Goal: Task Accomplishment & Management: Complete application form

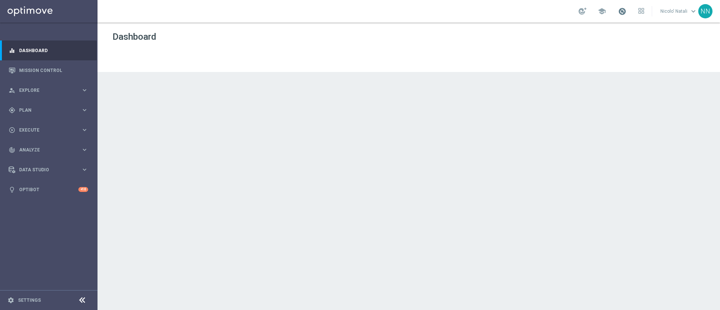
click at [622, 12] on span at bounding box center [622, 11] width 8 height 8
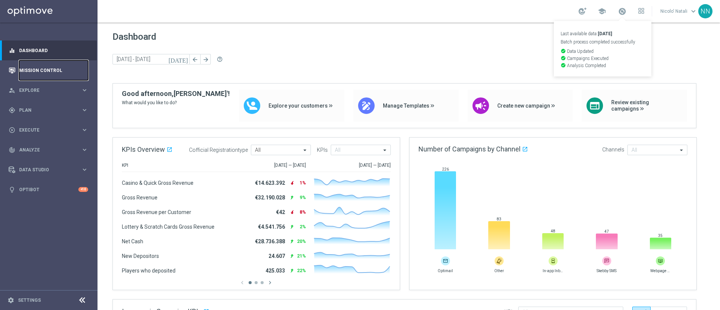
click at [34, 73] on link "Mission Control" at bounding box center [53, 70] width 69 height 20
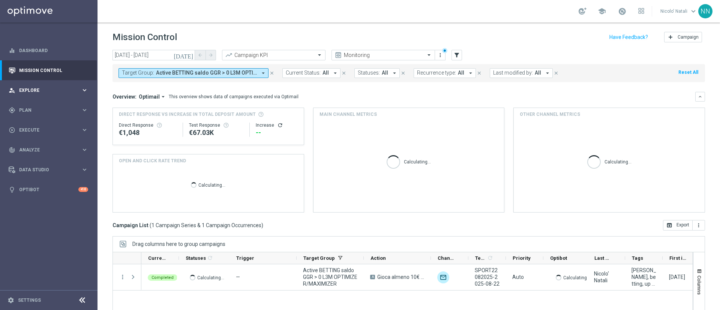
click at [36, 88] on span "Explore" at bounding box center [50, 90] width 62 height 4
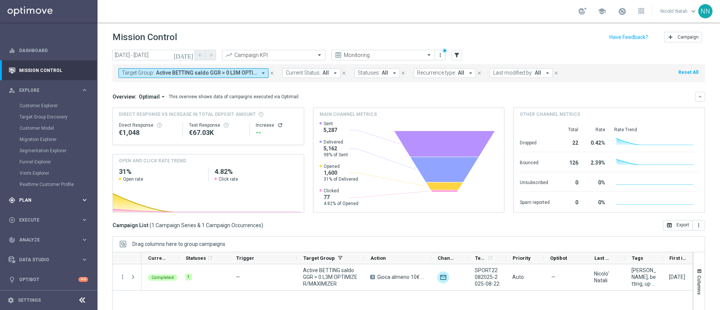
click at [40, 196] on div "gps_fixed Plan keyboard_arrow_right" at bounding box center [48, 200] width 97 height 20
click at [38, 183] on div "play_circle_outline Execute" at bounding box center [45, 186] width 72 height 7
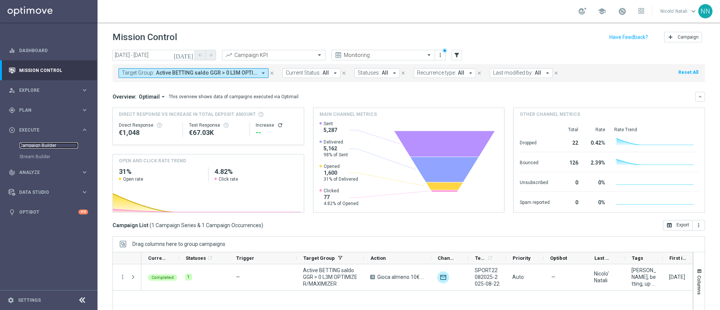
click at [40, 146] on link "Campaign Builder" at bounding box center [48, 145] width 58 height 6
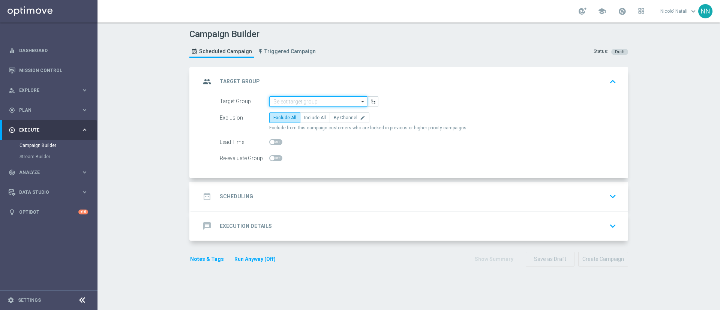
click at [284, 99] on input at bounding box center [318, 101] width 98 height 10
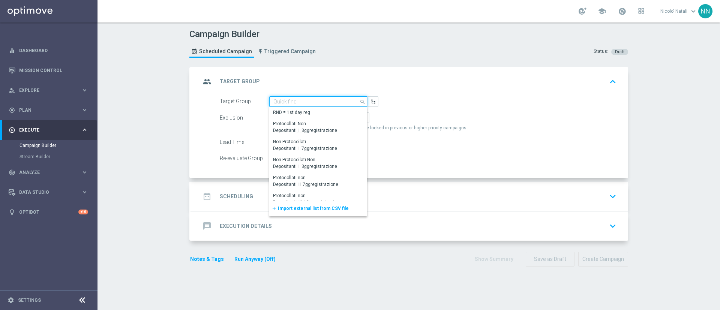
paste input "Active BETTING TOTALI nosaldo GGRnb > 200 L3M Media>=20"
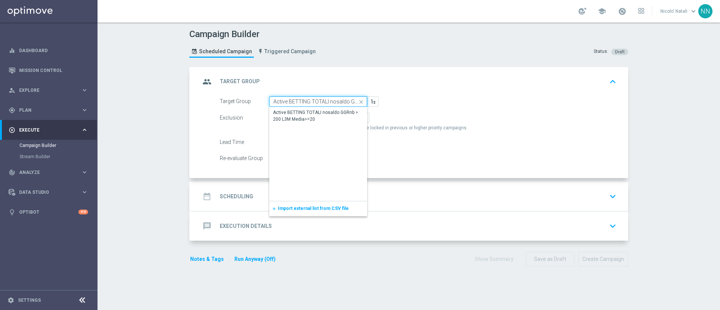
scroll to position [0, 58]
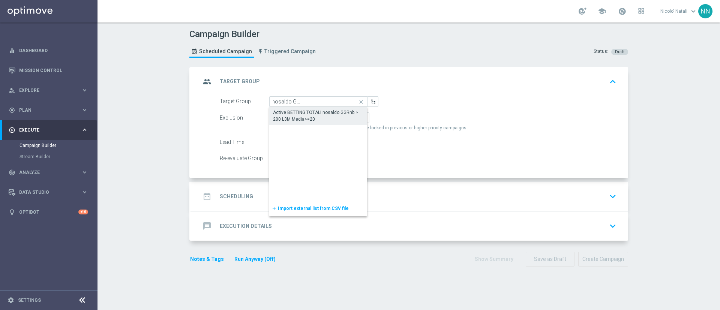
click at [292, 122] on div "Active BETTING TOTALI nosaldo GGRnb > 200 L3M Media>=20" at bounding box center [318, 115] width 90 height 13
type input "Active BETTING TOTALI nosaldo GGRnb > 200 L3M Media>=20"
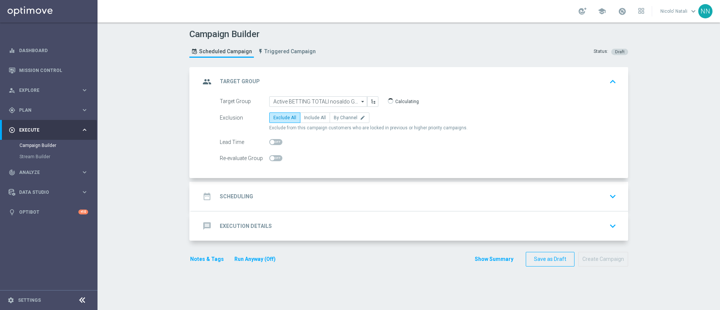
click at [293, 188] on div "date_range Scheduling keyboard_arrow_down" at bounding box center [409, 196] width 437 height 29
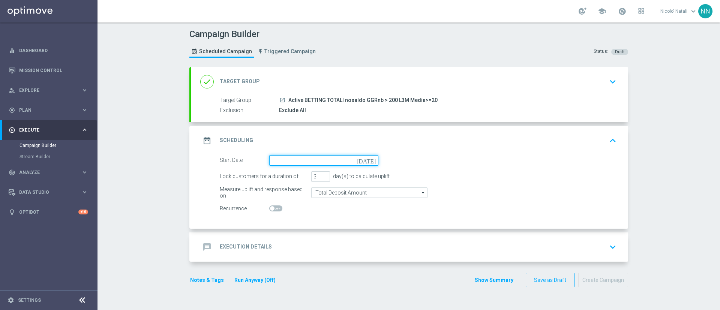
click at [277, 156] on input at bounding box center [323, 160] width 109 height 10
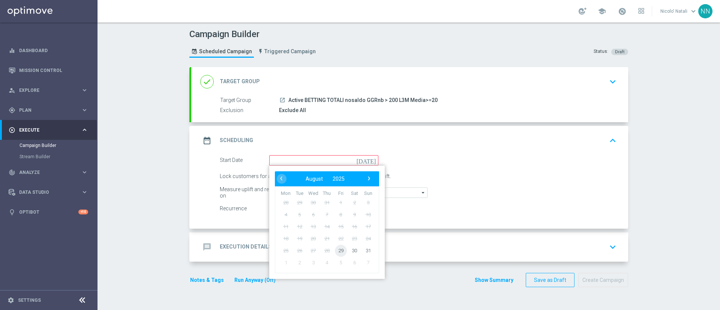
click at [340, 249] on span "29" at bounding box center [341, 250] width 12 height 12
type input "[DATE]"
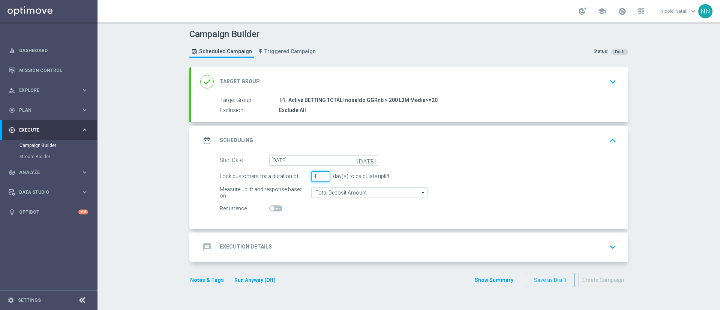
type input "4"
click at [321, 174] on input "4" at bounding box center [320, 176] width 19 height 10
click at [316, 237] on div "message Execution Details keyboard_arrow_down" at bounding box center [409, 246] width 437 height 29
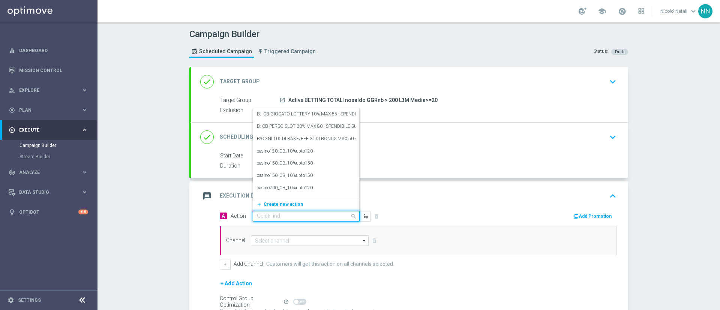
click at [311, 212] on div "Quick find" at bounding box center [306, 216] width 107 height 10
paste input "Deposita almeno 50 per ottenere 5€ freebet , deposita almeno 80€per ricevere 10…"
type input "Deposita almeno 50 per ottenere 5€ freebet , deposita almeno 80€per ricevere 10…"
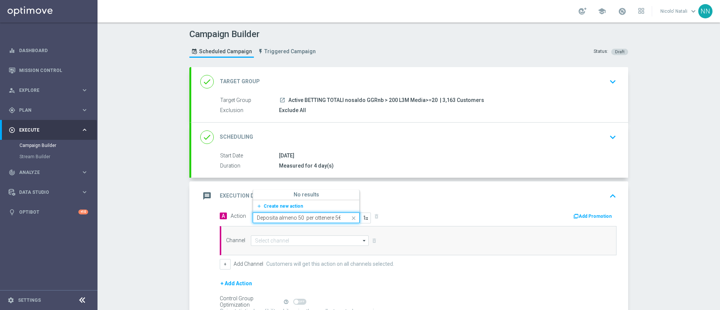
scroll to position [0, 247]
click at [287, 206] on span "Create new action" at bounding box center [282, 205] width 39 height 5
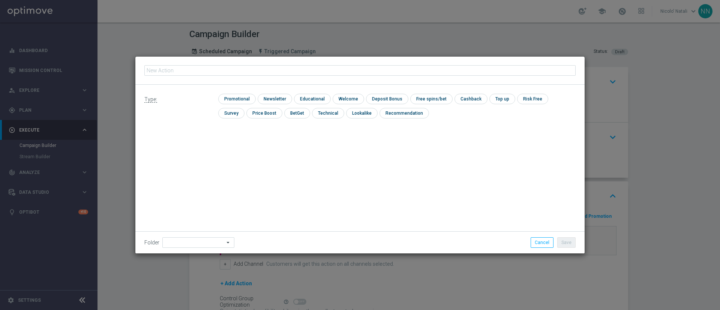
type input "Deposita almeno 50 per ottenere 5€ freebet , deposita almeno 80€per ricevere 10…"
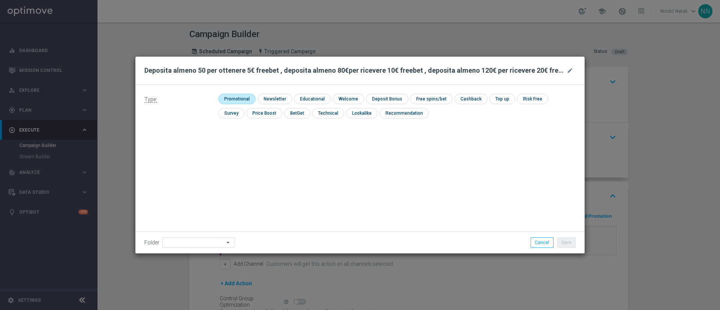
click at [244, 97] on input "checkbox" at bounding box center [236, 99] width 36 height 10
checkbox input "true"
click at [400, 99] on input "checkbox" at bounding box center [393, 99] width 40 height 10
click at [381, 88] on div "Type: check Promotional check Newsletter check Educational check Welcome check …" at bounding box center [359, 109] width 449 height 48
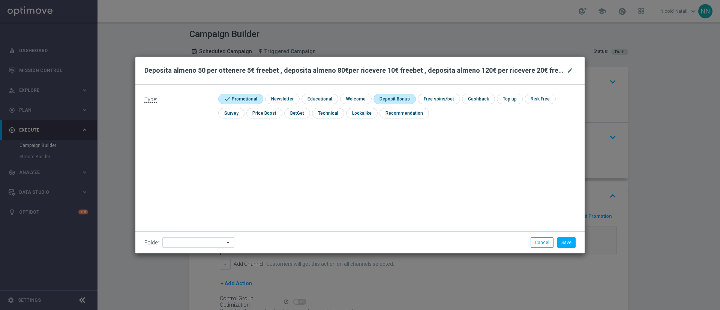
click at [386, 95] on input "checkbox" at bounding box center [393, 99] width 40 height 10
checkbox input "true"
click at [568, 242] on button "Save" at bounding box center [566, 242] width 18 height 10
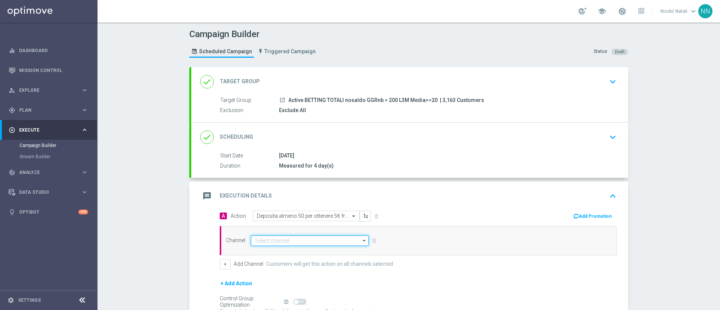
click at [306, 243] on input at bounding box center [310, 240] width 118 height 10
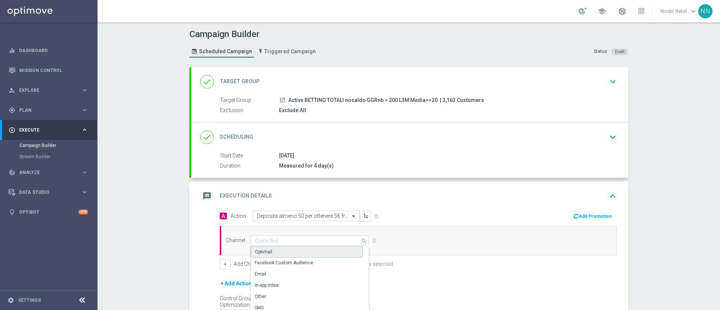
click at [296, 247] on div "Optimail" at bounding box center [307, 251] width 112 height 11
type input "Optimail"
click at [582, 211] on div "Add Promotion" at bounding box center [520, 216] width 204 height 10
click at [582, 214] on button "Add Promotion" at bounding box center [593, 216] width 42 height 8
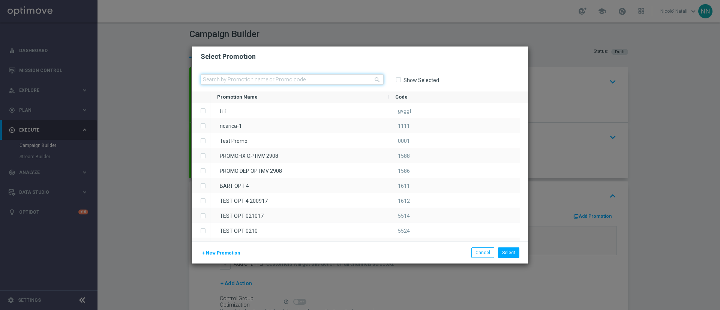
click at [261, 76] on input "text" at bounding box center [291, 79] width 183 height 10
paste input "SPORTDEP2908"
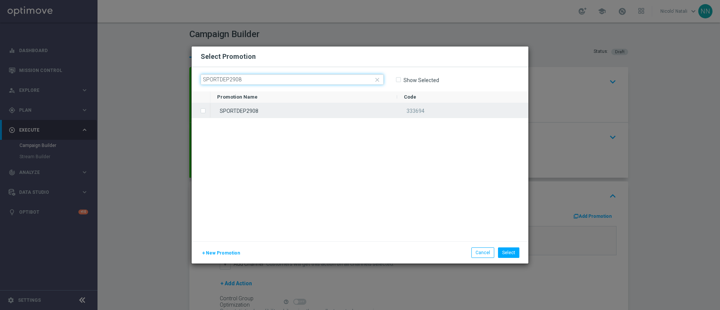
type input "SPORTDEP2908"
click at [266, 107] on div "SPORTDEP2908" at bounding box center [303, 110] width 187 height 15
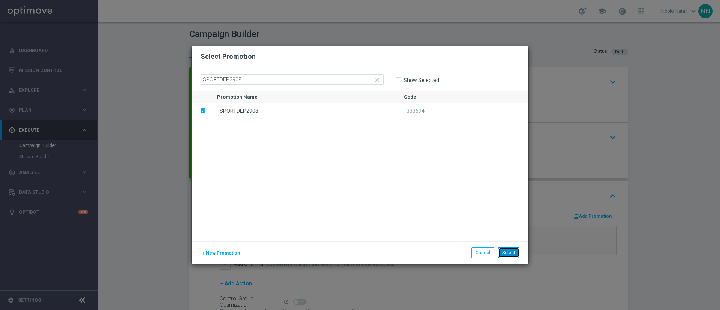
click at [510, 251] on button "Select" at bounding box center [508, 252] width 21 height 10
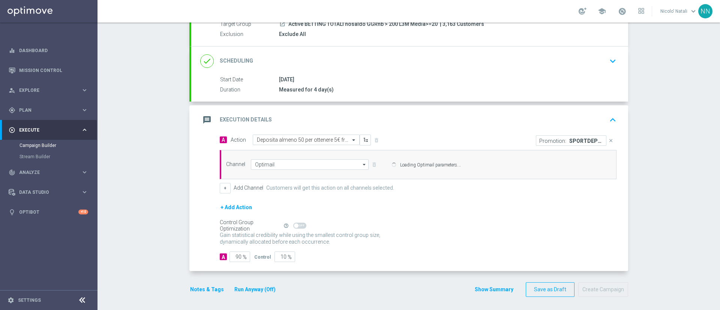
scroll to position [78, 0]
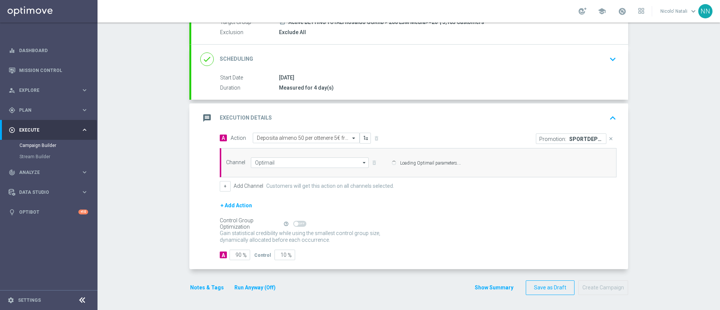
click at [208, 288] on button "Notes & Tags" at bounding box center [206, 287] width 35 height 9
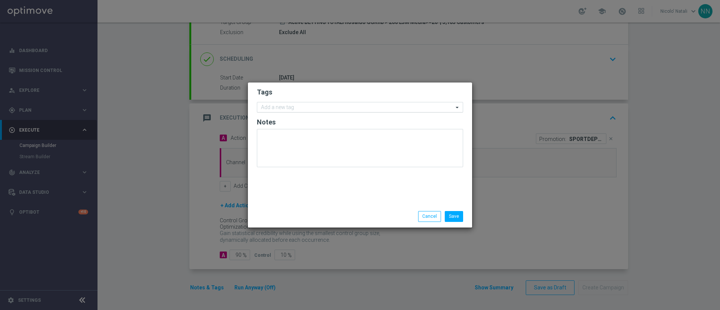
click at [302, 107] on input "text" at bounding box center [357, 108] width 192 height 6
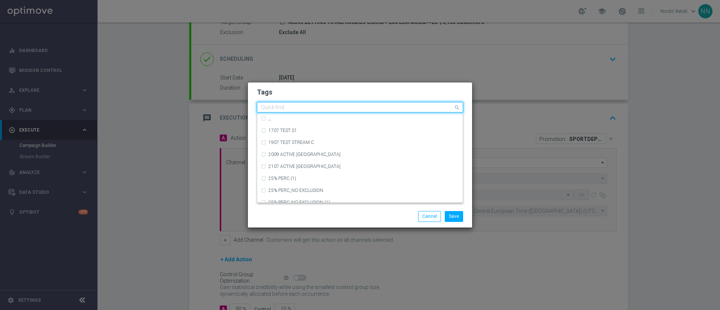
type input "Sisal Marketing"
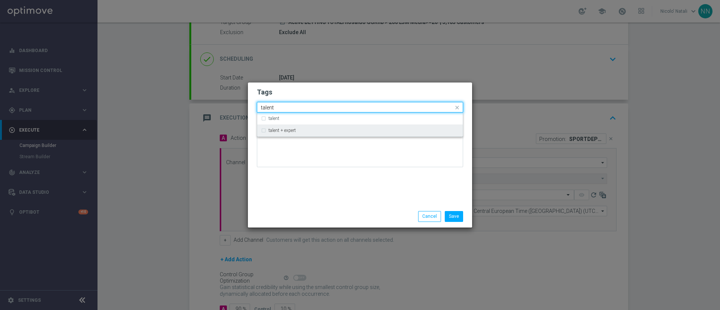
click at [298, 127] on div "talent + expert" at bounding box center [360, 130] width 198 height 12
type input "talent"
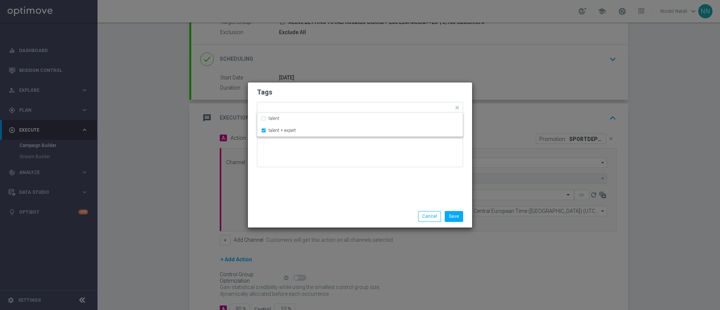
click at [302, 188] on div "Tags Quick find × talent + expert talent talent + expert Notes" at bounding box center [360, 143] width 224 height 123
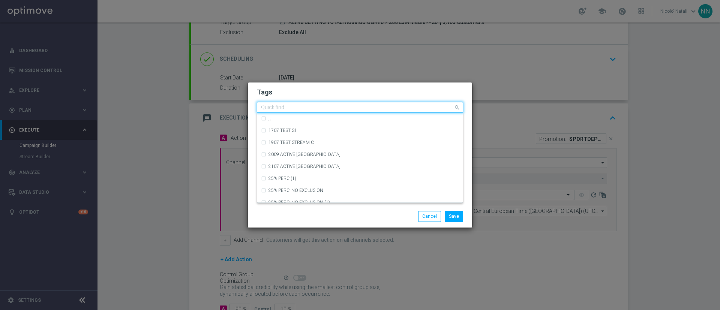
click at [337, 104] on div "Quick find × talent + expert" at bounding box center [355, 107] width 196 height 9
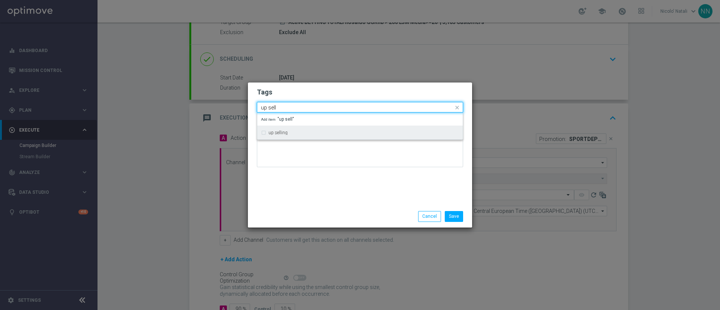
type input "up sell"
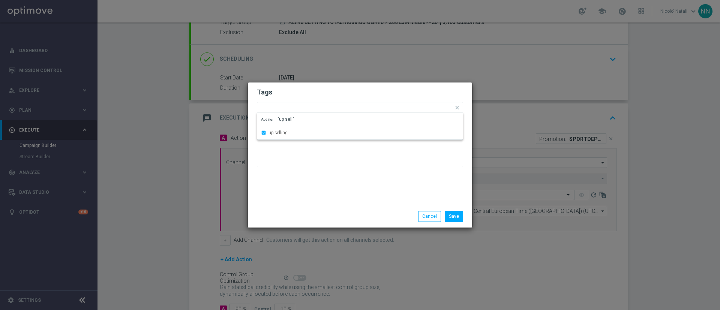
click at [329, 177] on div "Tags Quick find × talent + expert × up selling up selling Add item "up sell" No…" at bounding box center [360, 143] width 224 height 123
click at [356, 105] on div "Add a new tag × talent + expert × up selling" at bounding box center [355, 107] width 196 height 10
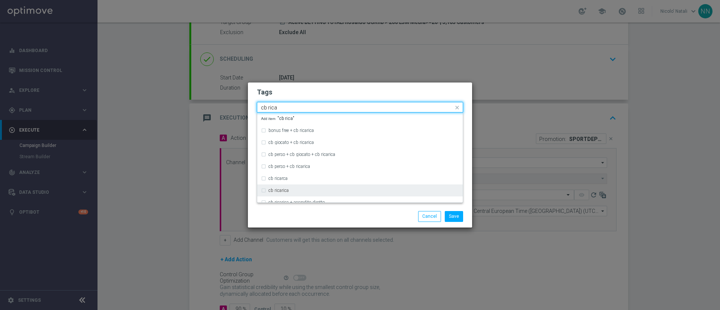
type input "cb rica"
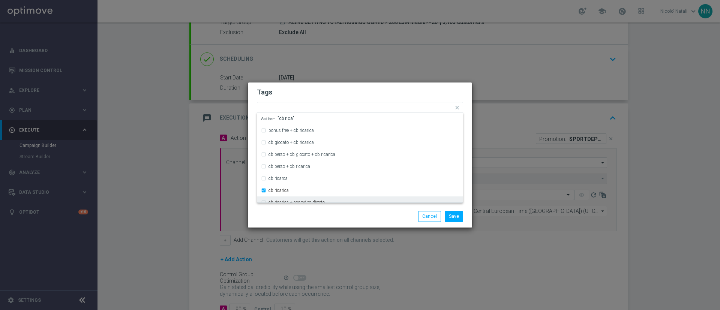
click at [338, 227] on div "Tags Quick find × talent + expert × up selling × cb ricarica bonus free + cb ri…" at bounding box center [359, 154] width 225 height 145
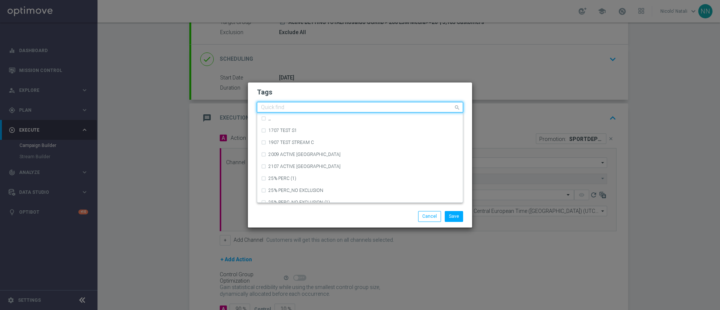
click at [382, 111] on input "text" at bounding box center [357, 108] width 192 height 6
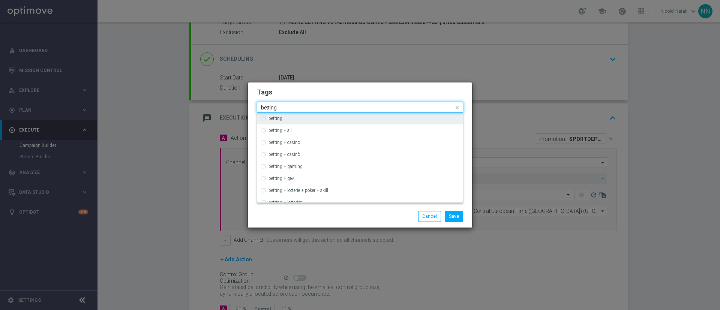
type input "betting"
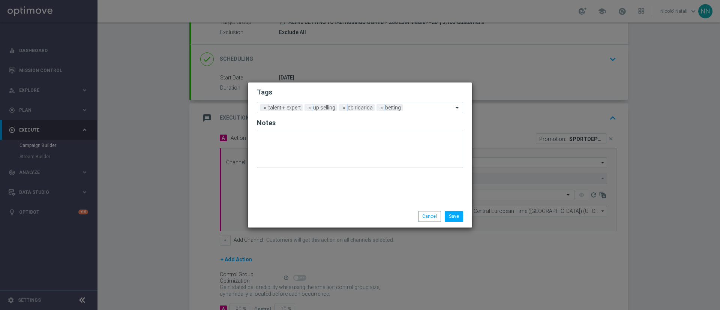
click at [363, 211] on div "Save Cancel" at bounding box center [395, 216] width 145 height 10
click at [414, 108] on input "text" at bounding box center [429, 108] width 48 height 6
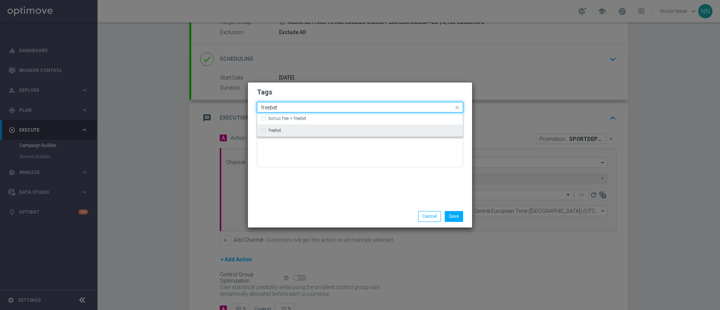
click at [400, 130] on div "freebet" at bounding box center [363, 130] width 190 height 4
type input "freebet"
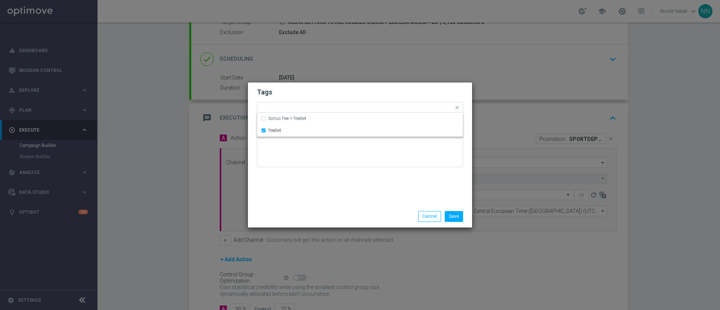
click at [381, 204] on div "Tags Quick find × talent + expert × up selling × cb ricarica × betting × freebe…" at bounding box center [360, 143] width 224 height 123
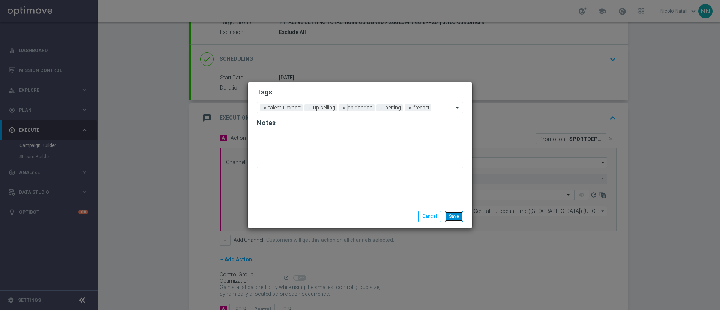
click at [460, 218] on button "Save" at bounding box center [453, 216] width 18 height 10
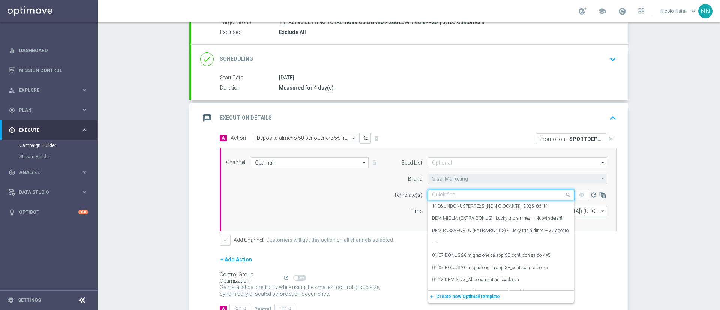
click at [480, 193] on input "text" at bounding box center [493, 195] width 123 height 6
paste input "SPORTDEP2908"
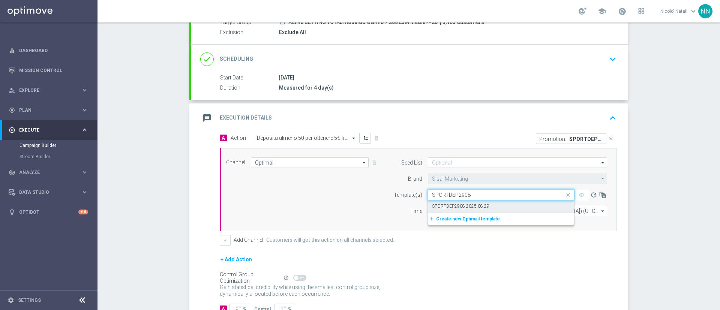
click at [476, 205] on label "SPORTDEP2908-2025-08-29" at bounding box center [460, 206] width 57 height 6
type input "SPORTDEP2908"
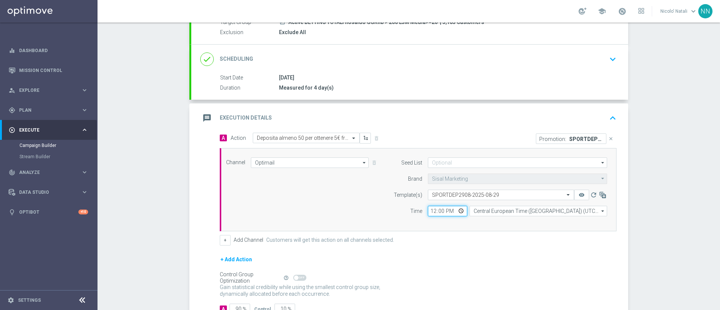
click at [428, 213] on input "12:00" at bounding box center [447, 211] width 39 height 10
type input "15:00"
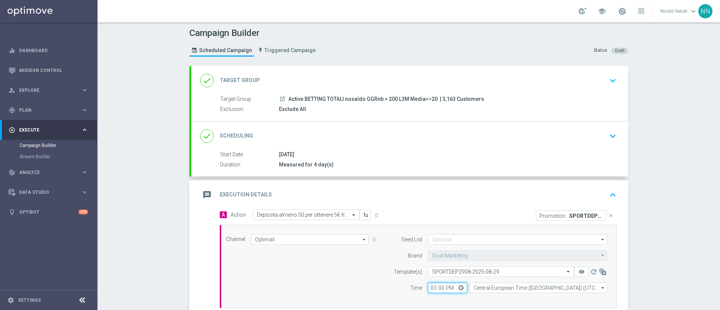
scroll to position [0, 0]
click at [375, 81] on div "done Target Group keyboard_arrow_down" at bounding box center [409, 81] width 419 height 14
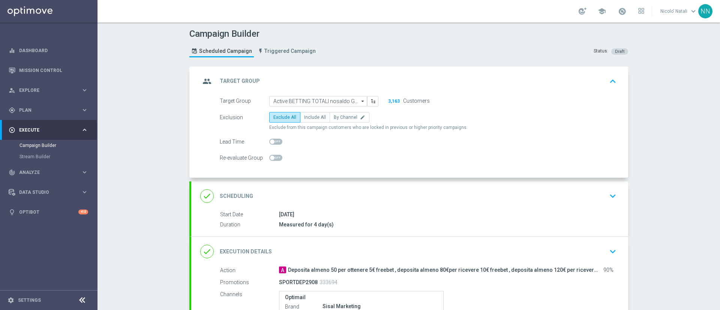
click at [402, 202] on div "done Scheduling keyboard_arrow_down" at bounding box center [409, 196] width 419 height 14
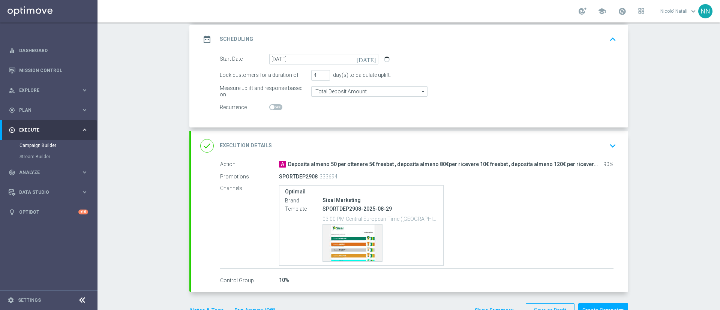
scroll to position [102, 0]
click at [624, 13] on span at bounding box center [622, 11] width 8 height 8
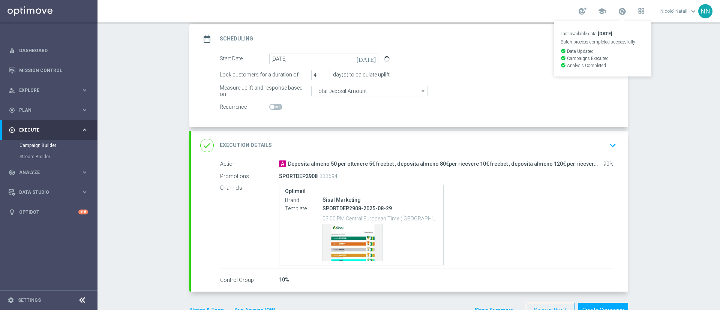
click at [675, 100] on div "Campaign Builder Scheduled Campaign Triggered Campaign Status: Draft done Targe…" at bounding box center [408, 165] width 622 height 287
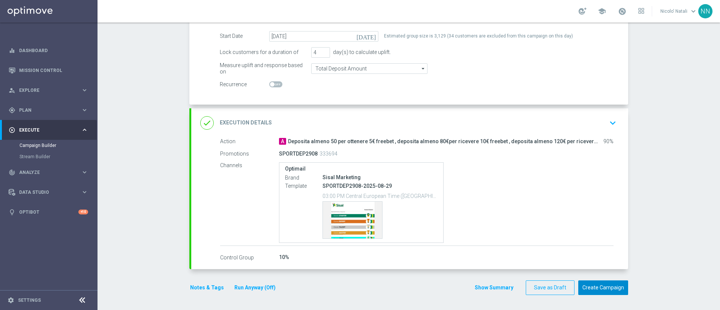
click at [603, 284] on button "Create Campaign" at bounding box center [603, 287] width 50 height 15
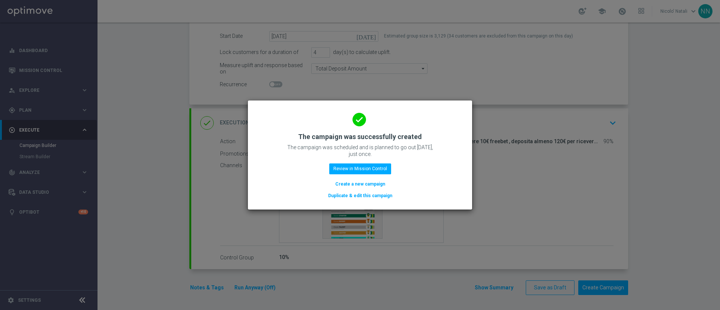
click at [350, 182] on button "Create a new campaign" at bounding box center [359, 184] width 51 height 8
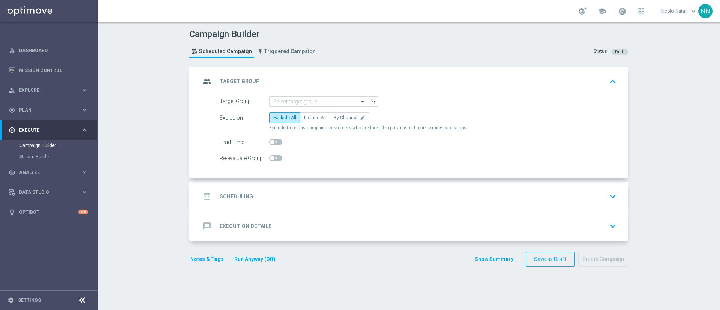
scroll to position [0, 0]
click at [293, 97] on input at bounding box center [318, 101] width 98 height 10
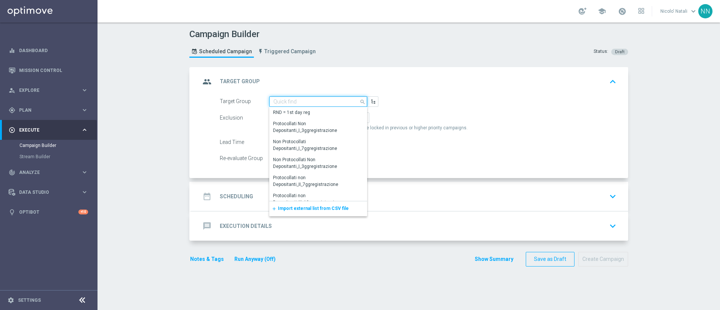
paste input "Active BETTING saldo GGR <= 0 L3M"
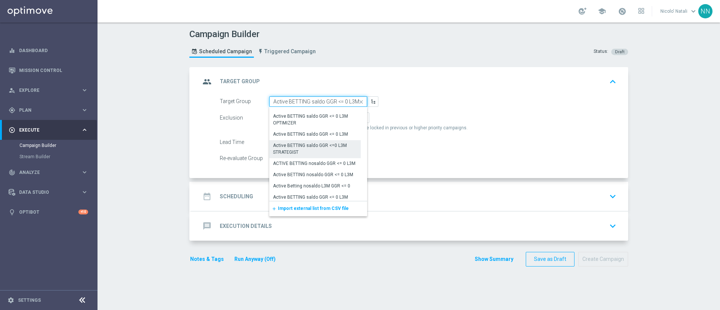
scroll to position [140, 0]
click at [313, 133] on div "Active BETTING saldo GGR <= 0 L3M" at bounding box center [310, 134] width 75 height 7
type input "Active BETTING saldo GGR <= 0 L3M"
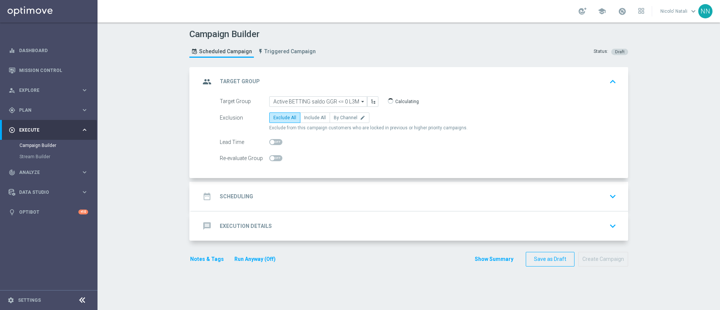
click at [324, 188] on div "date_range Scheduling keyboard_arrow_down" at bounding box center [409, 196] width 437 height 29
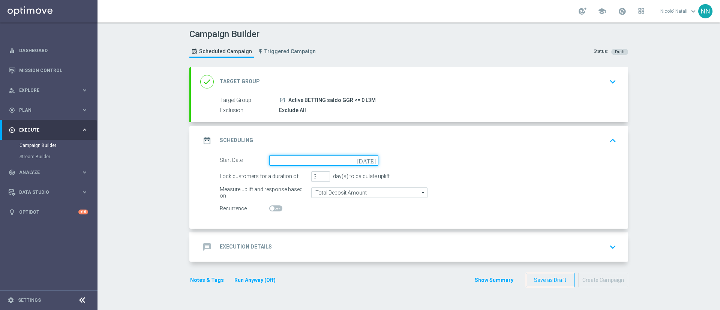
click at [308, 162] on input at bounding box center [323, 160] width 109 height 10
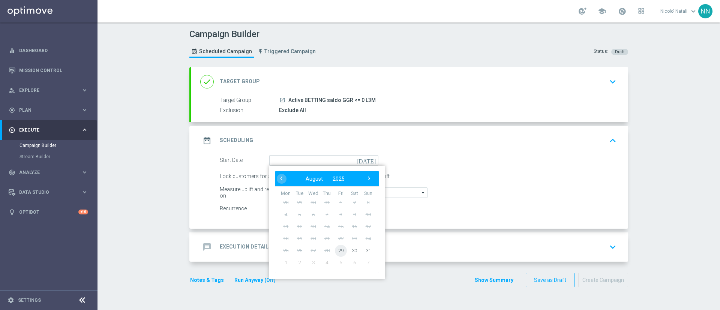
click at [335, 248] on span "29" at bounding box center [341, 250] width 12 height 12
type input "[DATE]"
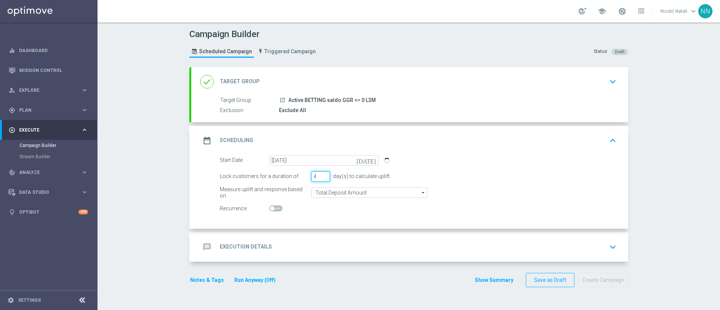
type input "4"
click at [322, 175] on input "4" at bounding box center [320, 176] width 19 height 10
click at [332, 195] on input "Total Deposit Amount" at bounding box center [369, 192] width 116 height 10
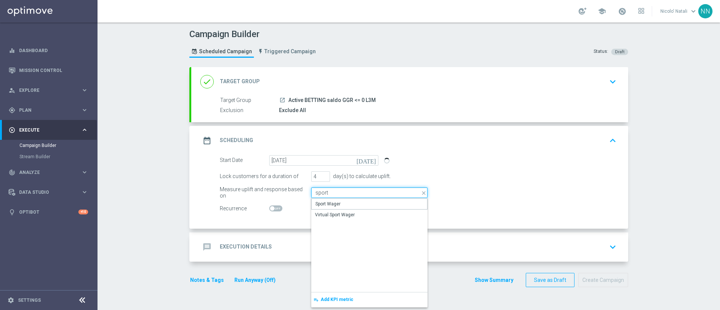
type input "Sport Wager"
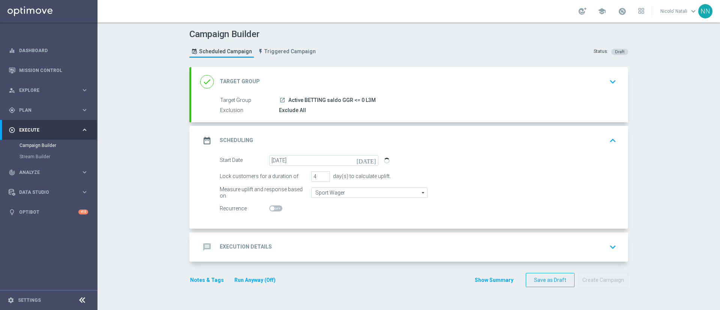
click at [322, 256] on div "message Execution Details keyboard_arrow_down" at bounding box center [409, 246] width 437 height 29
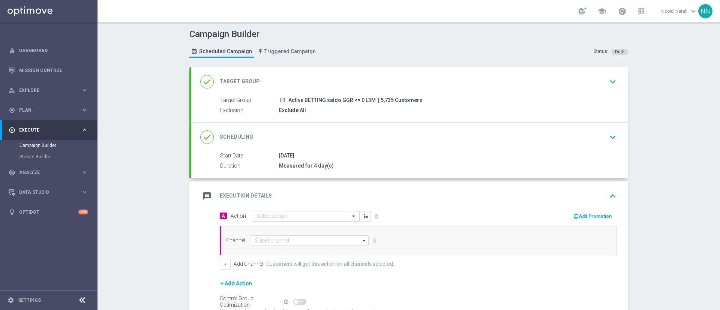
click at [285, 217] on input "text" at bounding box center [299, 216] width 84 height 6
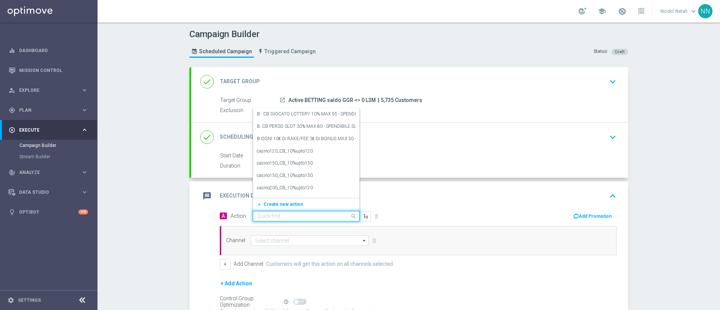
paste input "Gioca almeno 10€ con quota e legatura almeno 4 per ottenere 15% sulle giocate n…"
type input "Gioca almeno 10€ con quota e legatura almeno 4 per ottenere 15% sulle giocate n…"
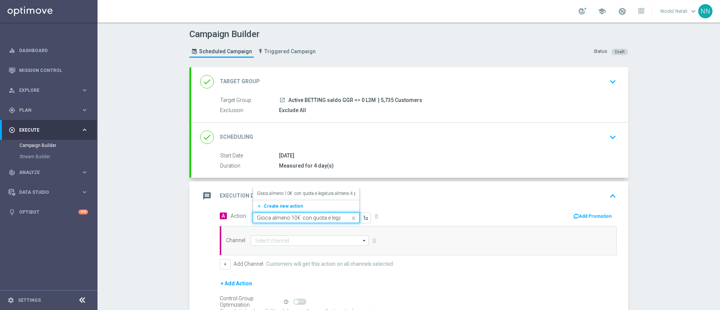
scroll to position [0, 234]
click at [282, 194] on label "Gioca almeno 10€ con quota e legatura almeno 4 per ottenere 15% sulle giocate n…" at bounding box center [391, 193] width 268 height 6
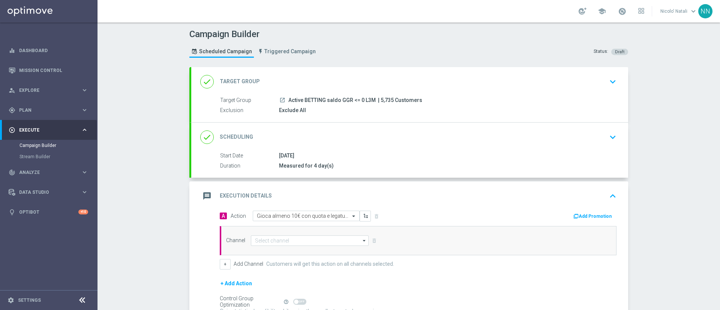
scroll to position [0, 0]
click at [317, 237] on input at bounding box center [310, 240] width 118 height 10
click at [308, 247] on div "Optimail" at bounding box center [307, 251] width 112 height 11
type input "Optimail"
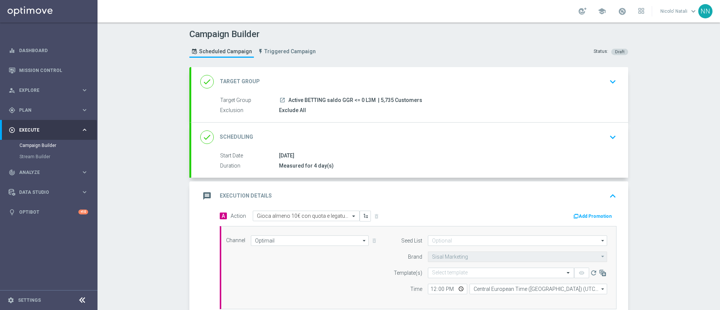
click at [584, 216] on button "Add Promotion" at bounding box center [593, 216] width 42 height 8
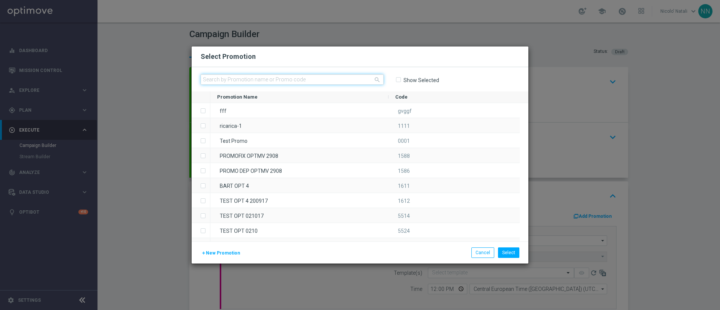
click at [326, 82] on input "text" at bounding box center [291, 79] width 183 height 10
paste input "SCOMMESSE2908"
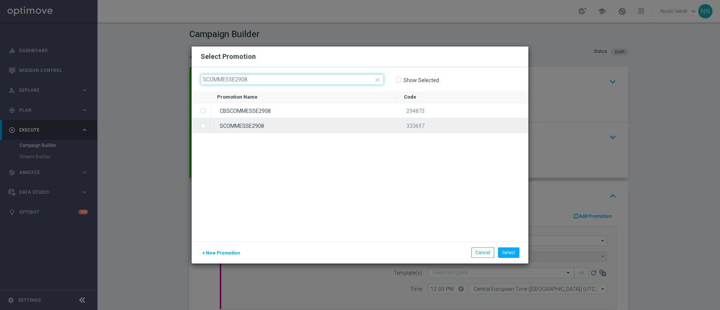
type input "SCOMMESSE2908"
click at [309, 125] on div "SCOMMESSE2908" at bounding box center [303, 125] width 187 height 15
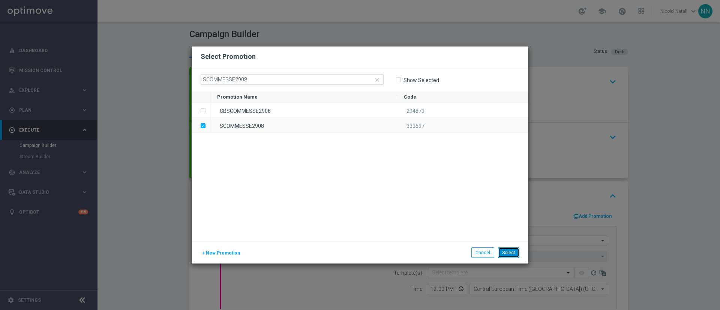
click at [510, 248] on button "Select" at bounding box center [508, 252] width 21 height 10
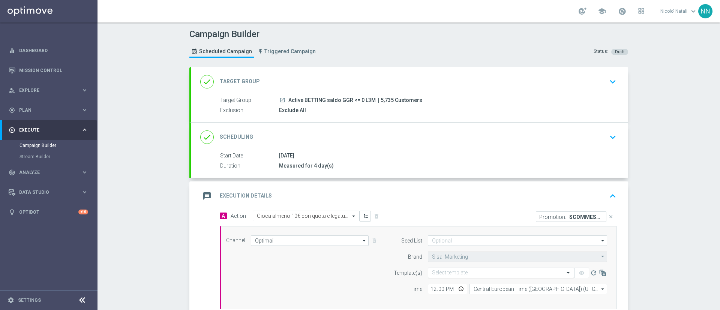
click at [470, 270] on input "text" at bounding box center [493, 273] width 123 height 6
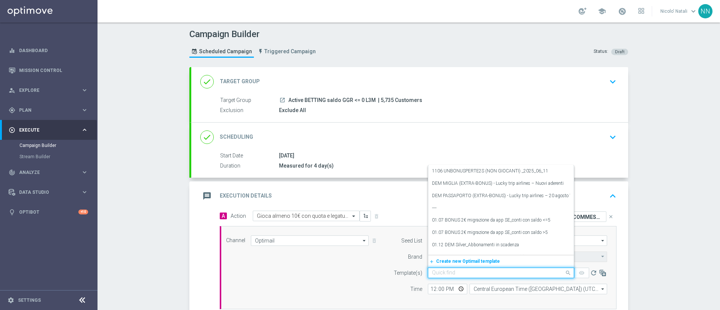
paste input "SCOMMESSE2908"
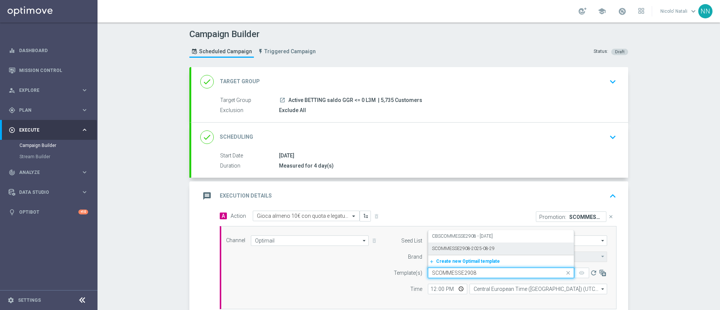
click at [463, 253] on div "SCOMMESSE2908-2025-08-29" at bounding box center [501, 248] width 138 height 12
type input "SCOMMESSE2908"
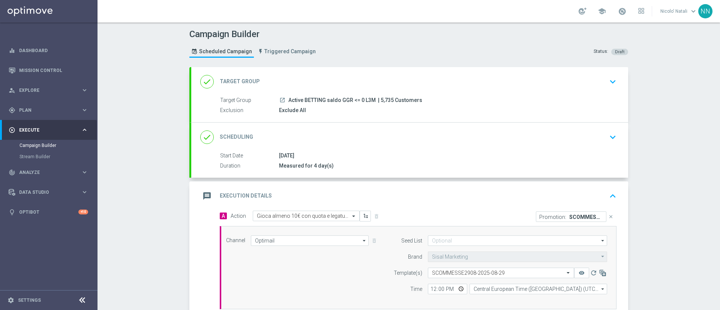
scroll to position [15, 0]
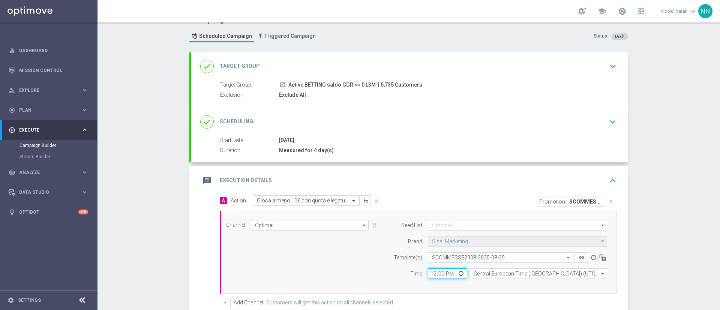
click at [428, 275] on input "12:00" at bounding box center [447, 273] width 39 height 10
type input "15:00"
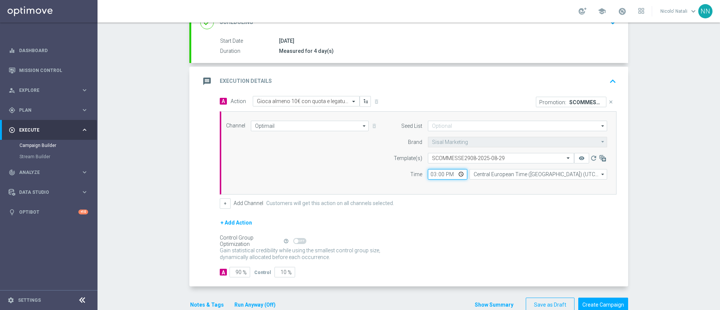
scroll to position [115, 0]
click at [210, 304] on button "Notes & Tags" at bounding box center [206, 303] width 35 height 9
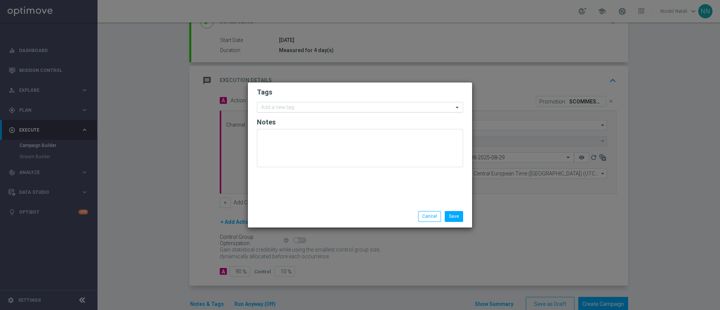
click at [294, 106] on input "text" at bounding box center [357, 108] width 192 height 6
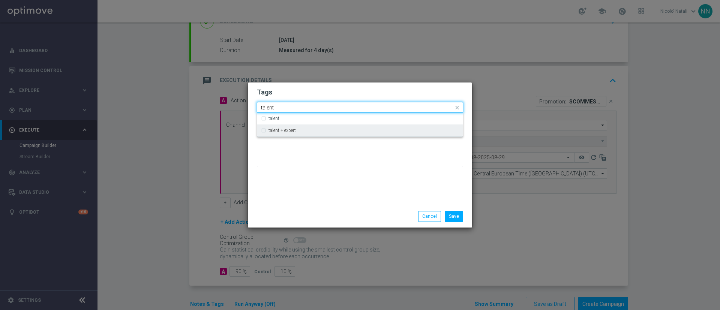
type input "talent"
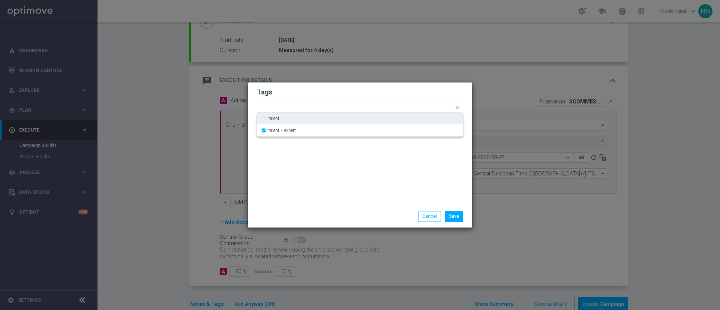
click at [312, 195] on div "Tags Quick find × talent + expert talent talent + expert Notes" at bounding box center [360, 143] width 224 height 123
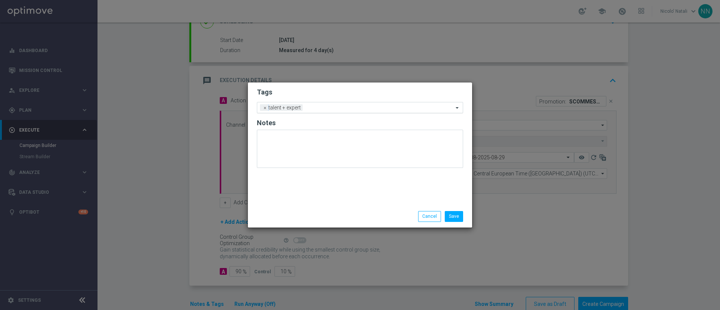
click at [331, 111] on div at bounding box center [378, 108] width 149 height 7
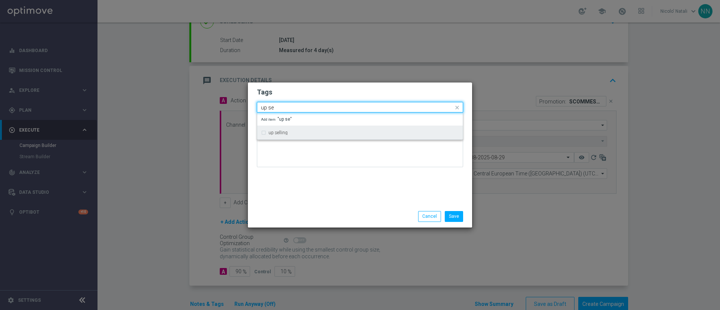
type input "up se"
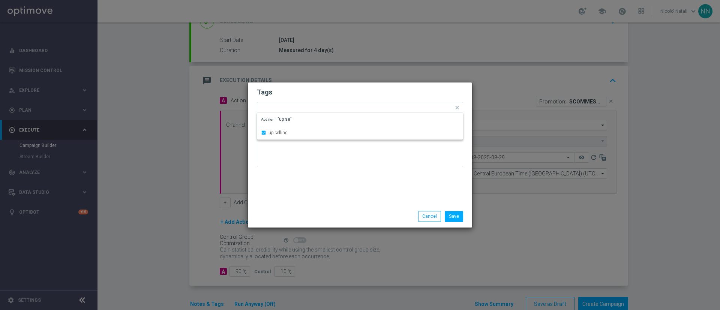
click at [321, 180] on div "Tags Quick find × talent + expert × up selling up selling Add item "up se" Notes" at bounding box center [360, 143] width 224 height 123
click at [361, 109] on input "text" at bounding box center [396, 108] width 113 height 6
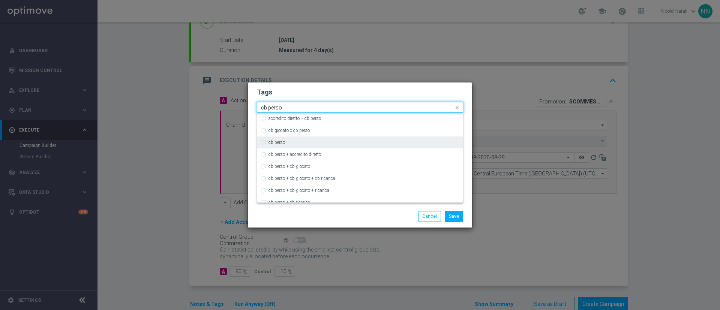
type input "cb perso"
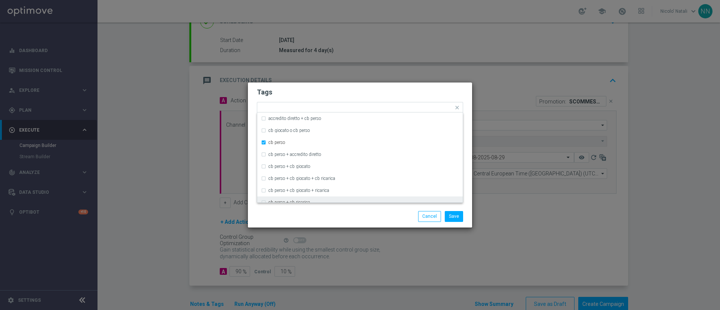
click at [350, 223] on div "Save Cancel" at bounding box center [360, 216] width 224 height 22
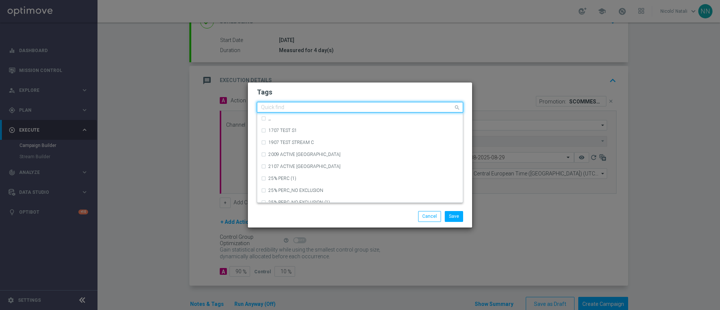
click at [385, 105] on input "text" at bounding box center [357, 108] width 192 height 6
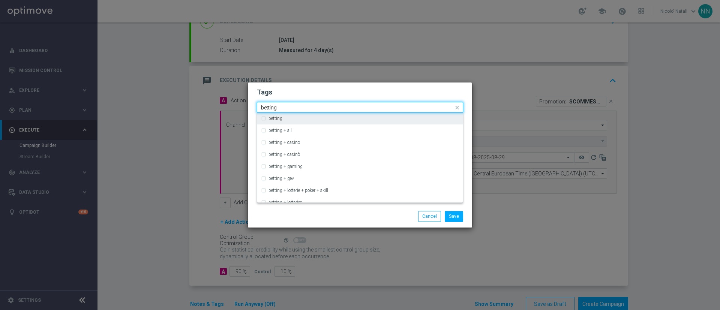
type input "betting"
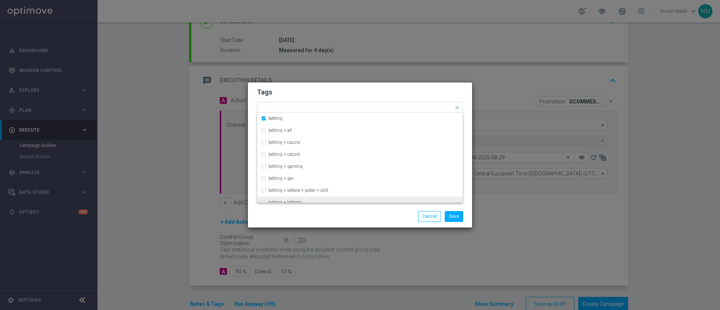
click at [356, 208] on div "Save Cancel" at bounding box center [360, 216] width 224 height 22
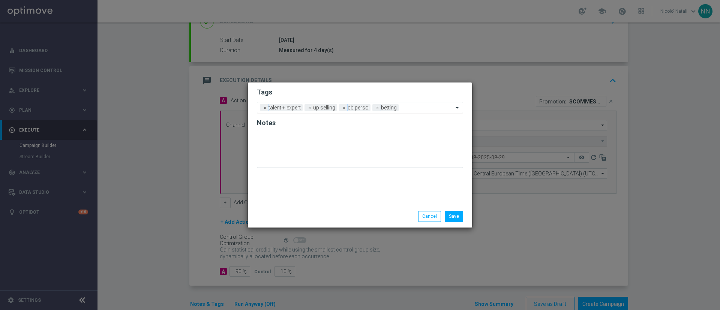
click at [413, 111] on div at bounding box center [426, 108] width 53 height 7
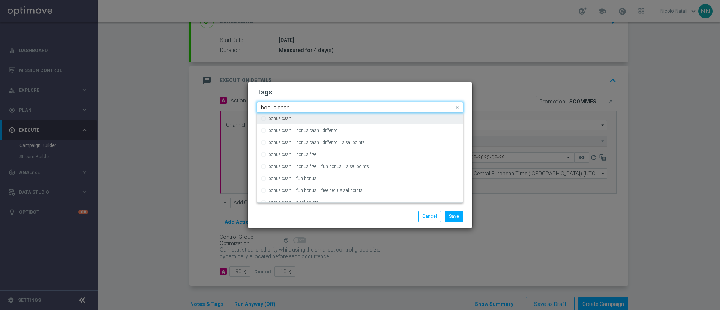
type input "bonus cash"
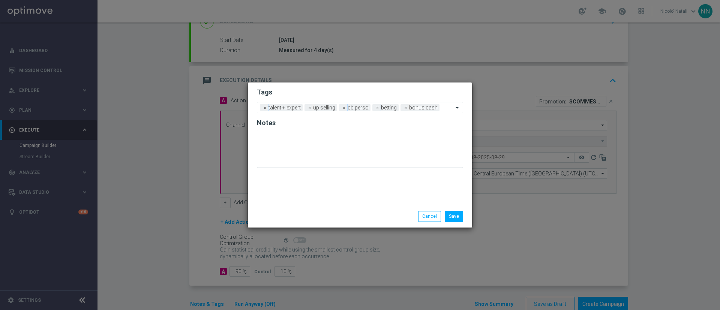
click at [385, 209] on div "Save Cancel" at bounding box center [360, 216] width 224 height 22
click at [450, 217] on button "Save" at bounding box center [453, 216] width 18 height 10
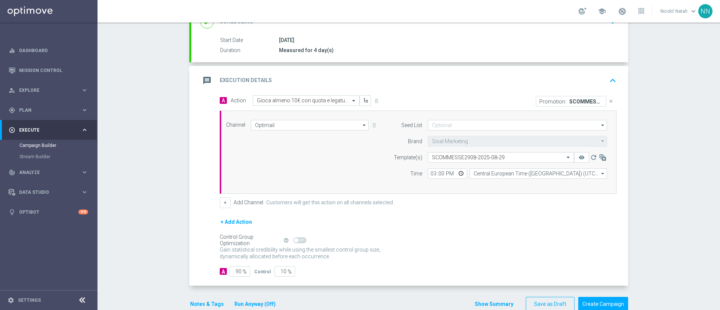
scroll to position [0, 0]
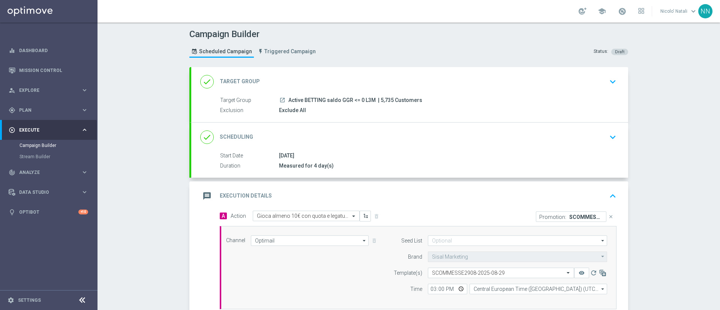
click at [402, 137] on div "done Scheduling keyboard_arrow_down" at bounding box center [409, 137] width 419 height 14
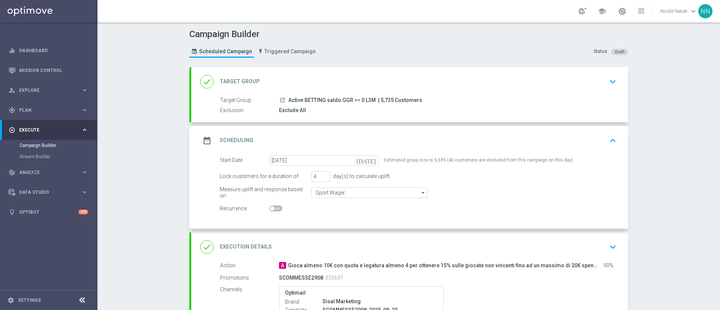
scroll to position [124, 0]
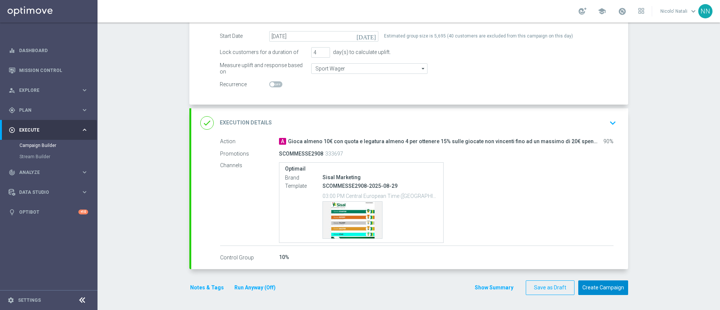
click at [602, 283] on button "Create Campaign" at bounding box center [603, 287] width 50 height 15
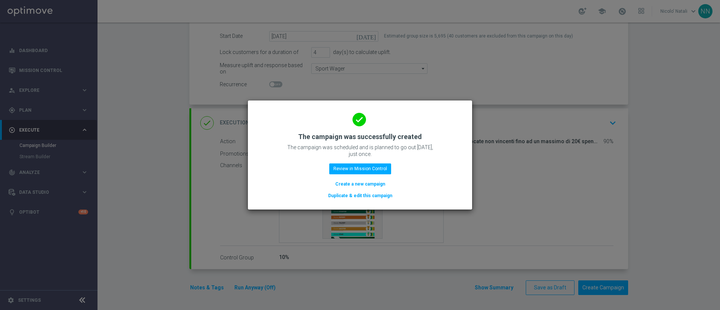
click at [379, 180] on button "Create a new campaign" at bounding box center [359, 184] width 51 height 8
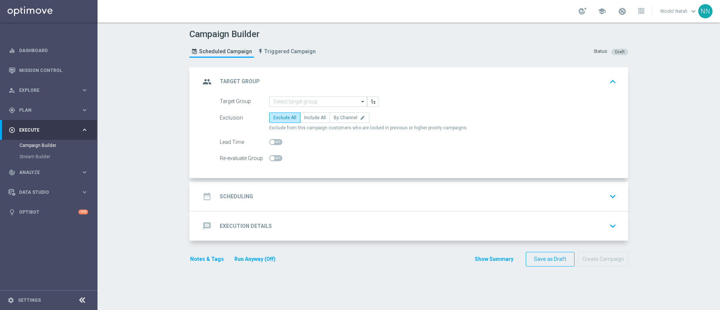
scroll to position [0, 0]
click at [277, 104] on input at bounding box center [318, 101] width 98 height 10
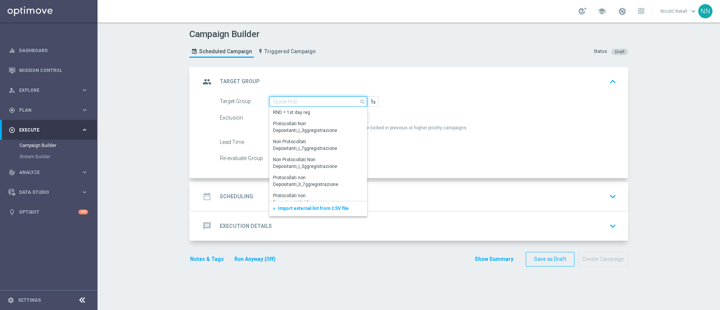
paste input "Active BETTING Master low TOTALI GGRnb>0"
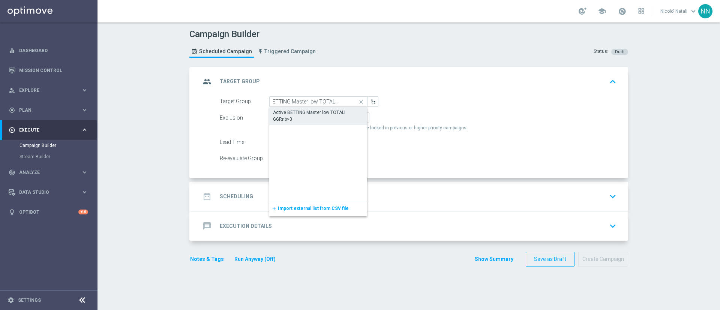
click at [279, 115] on div "Active BETTING Master low TOTALI GGRnb>0" at bounding box center [318, 115] width 90 height 13
type input "Active BETTING Master low TOTALI GGRnb>0"
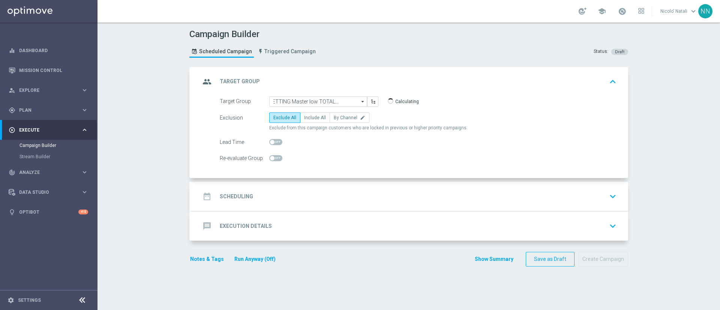
scroll to position [0, 0]
click at [298, 197] on div "date_range Scheduling keyboard_arrow_down" at bounding box center [409, 196] width 419 height 14
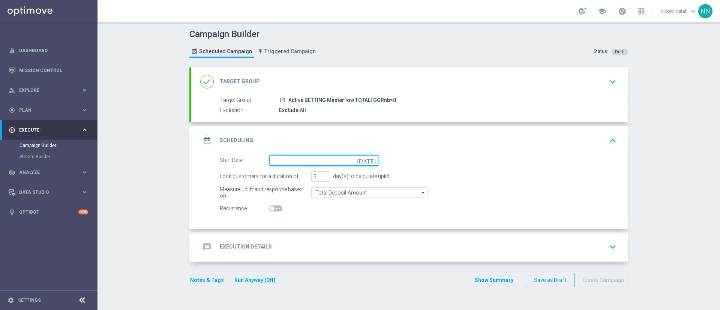
click at [285, 159] on input at bounding box center [323, 160] width 109 height 10
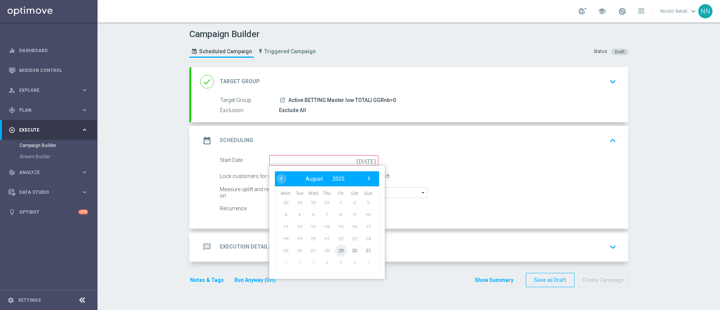
click at [338, 250] on span "29" at bounding box center [341, 250] width 12 height 12
type input "[DATE]"
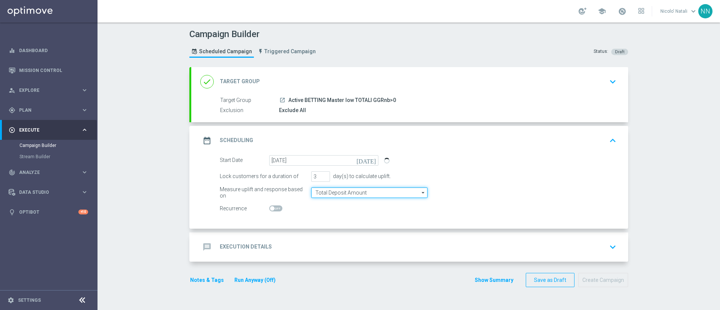
click at [340, 191] on input "Total Deposit Amount" at bounding box center [369, 192] width 116 height 10
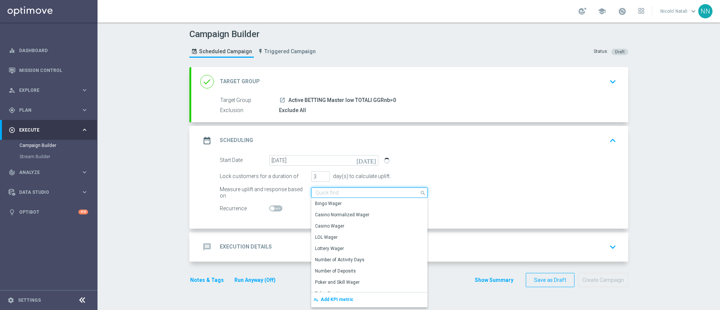
click at [339, 194] on input at bounding box center [369, 192] width 116 height 10
click at [458, 177] on div "Lock customers for a duration of 3 day(s) to calculate uplift." at bounding box center [418, 176] width 408 height 10
type input "Total Deposit Amount"
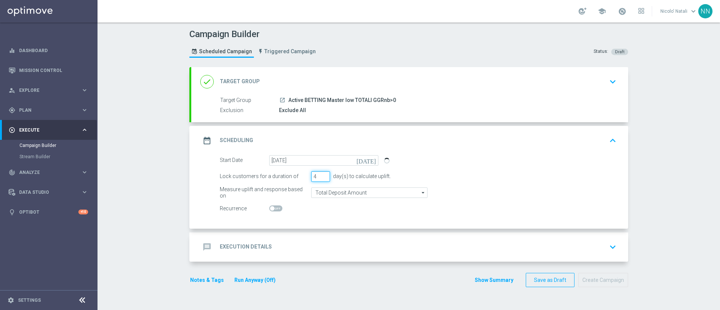
type input "4"
click at [321, 174] on input "4" at bounding box center [320, 176] width 19 height 10
click at [317, 243] on div "message Execution Details keyboard_arrow_down" at bounding box center [409, 247] width 419 height 14
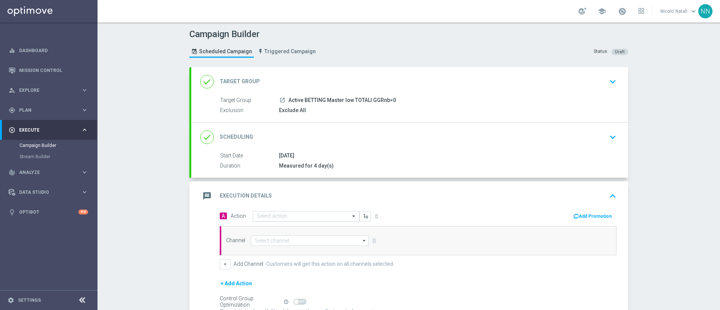
click at [295, 217] on input "text" at bounding box center [299, 216] width 84 height 6
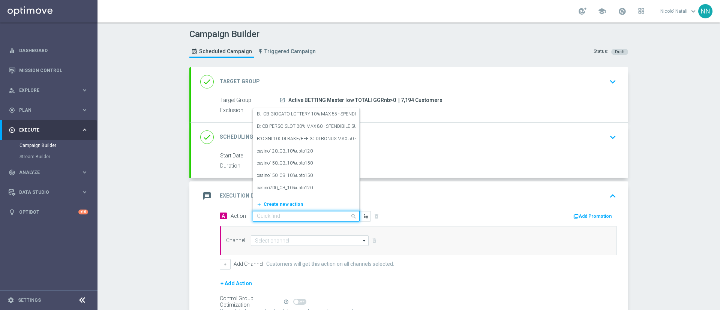
paste input "Deposita almeno 10€ e gioca QEL4 per ricevere il 20% dell'importo giocato sul p…"
type input "Deposita almeno 10€ e gioca QEL4 per ricevere il 20% dell'importo giocato sul p…"
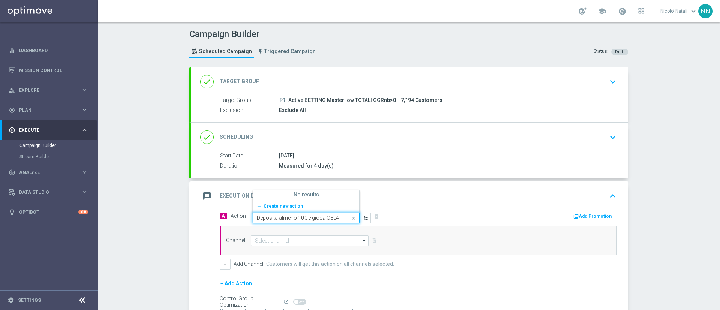
scroll to position [0, 205]
click at [281, 207] on span "Create new action" at bounding box center [282, 205] width 39 height 5
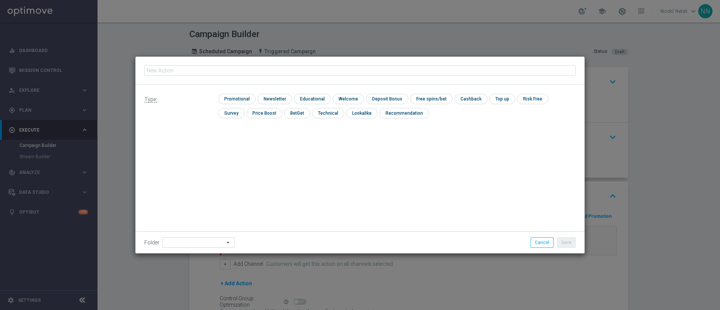
type input "Deposita almeno 10€ e gioca QEL4 per ricevere il 20% dell'importo giocato sul p…"
click at [229, 99] on input "checkbox" at bounding box center [236, 99] width 36 height 10
checkbox input "true"
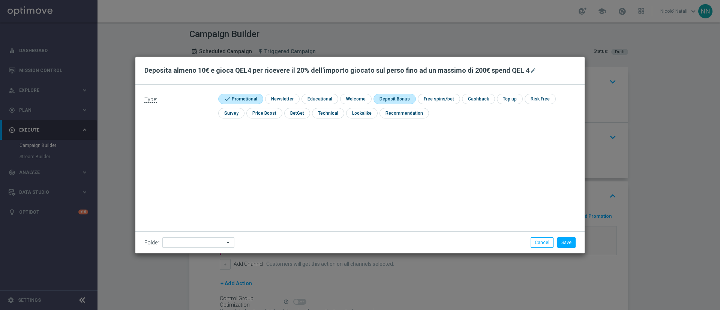
click at [381, 100] on input "checkbox" at bounding box center [393, 99] width 40 height 10
checkbox input "true"
click at [564, 239] on button "Save" at bounding box center [566, 242] width 18 height 10
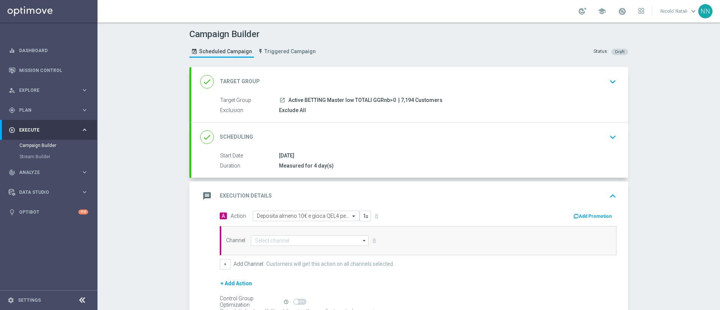
click at [317, 233] on div "Channel arrow_drop_down Drag here to set row groups Drag here to set column lab…" at bounding box center [418, 240] width 396 height 29
click at [316, 240] on input at bounding box center [310, 240] width 118 height 10
click at [295, 254] on div "Optimail" at bounding box center [307, 251] width 112 height 10
type input "Optimail"
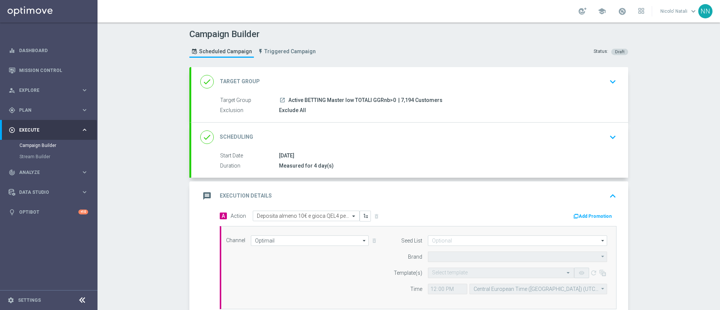
type input "Sisal Marketing"
click at [596, 218] on button "Add Promotion" at bounding box center [593, 216] width 42 height 8
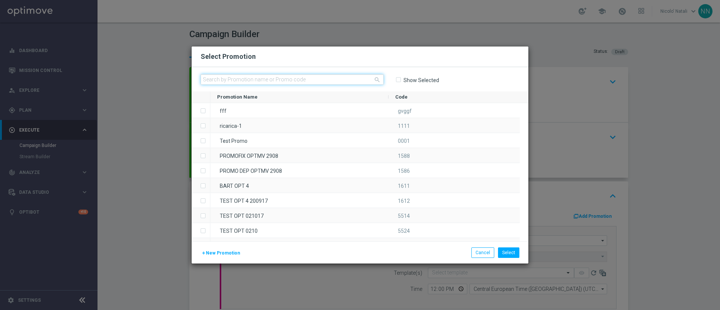
click at [262, 79] on input "text" at bounding box center [291, 79] width 183 height 10
paste input "SPORTDEPCB2908"
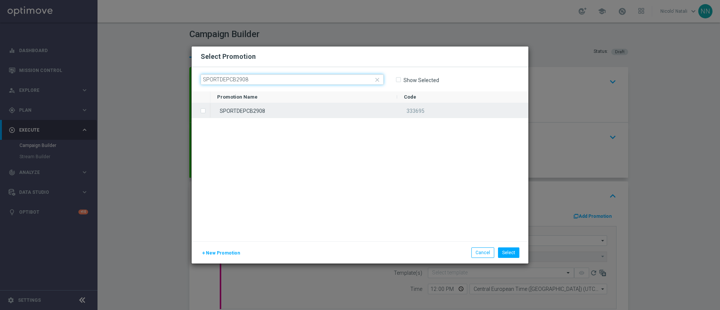
type input "SPORTDEPCB2908"
click at [261, 108] on div "SPORTDEPCB2908" at bounding box center [303, 110] width 187 height 15
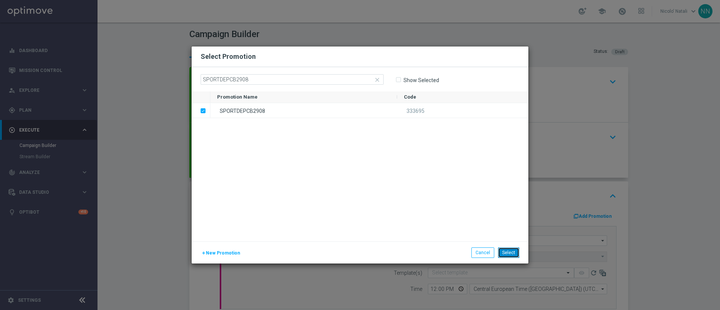
click at [511, 250] on button "Select" at bounding box center [508, 252] width 21 height 10
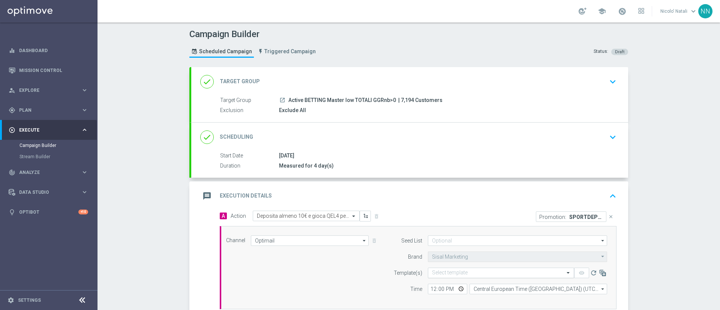
click at [481, 272] on input "text" at bounding box center [493, 273] width 123 height 6
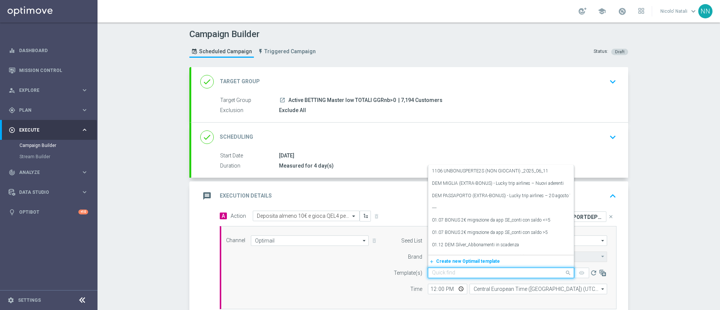
paste input "SPORTDEPCB2908"
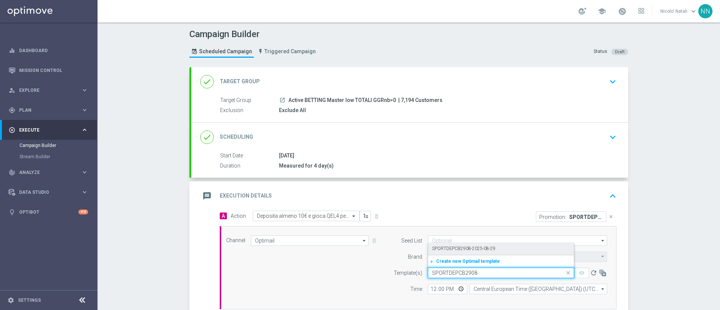
click at [467, 251] on label "SPORTDEPCB2908-2025-08-29" at bounding box center [463, 248] width 63 height 6
type input "SPORTDEPCB2908"
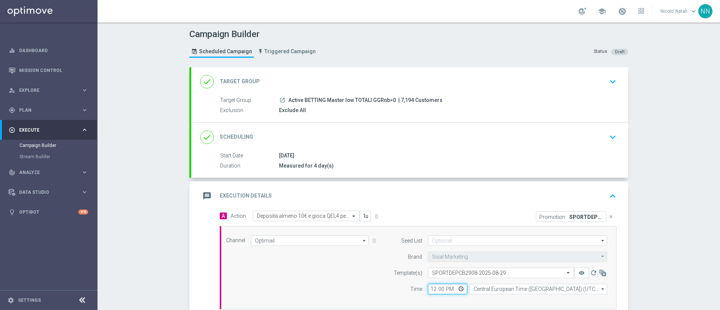
click at [430, 288] on input "12:00" at bounding box center [447, 289] width 39 height 10
type input "15:00"
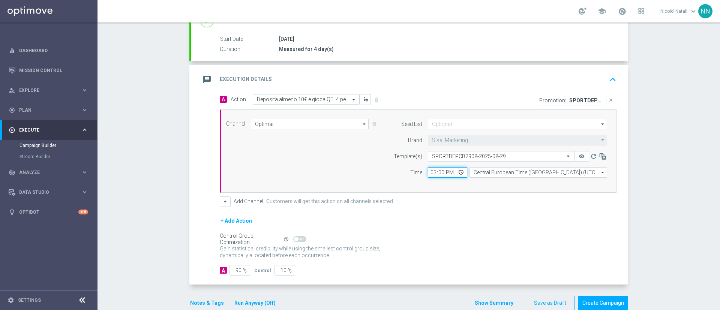
scroll to position [132, 0]
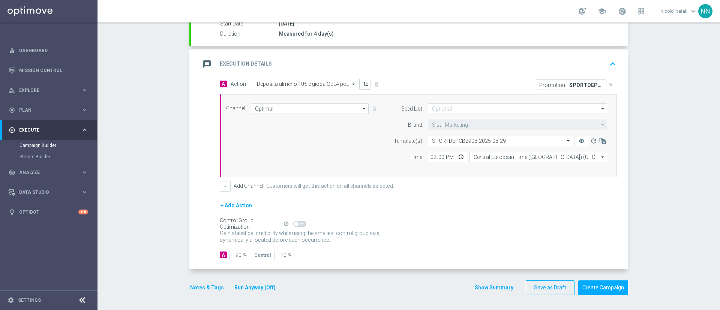
click at [206, 283] on button "Notes & Tags" at bounding box center [206, 287] width 35 height 9
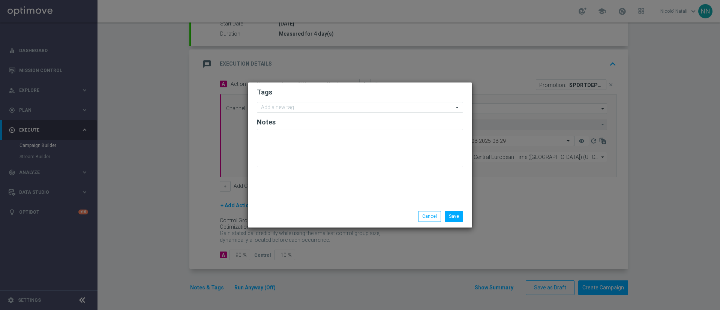
click at [292, 106] on input "text" at bounding box center [357, 108] width 192 height 6
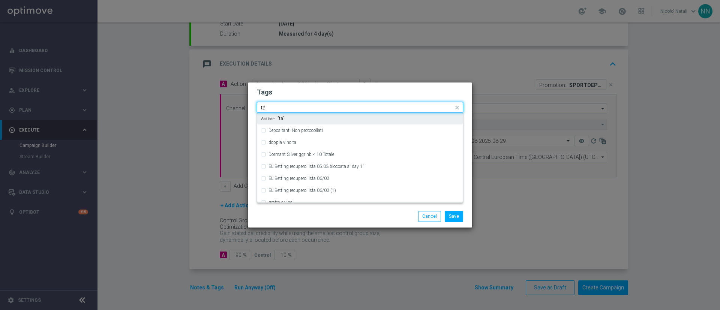
type input "t"
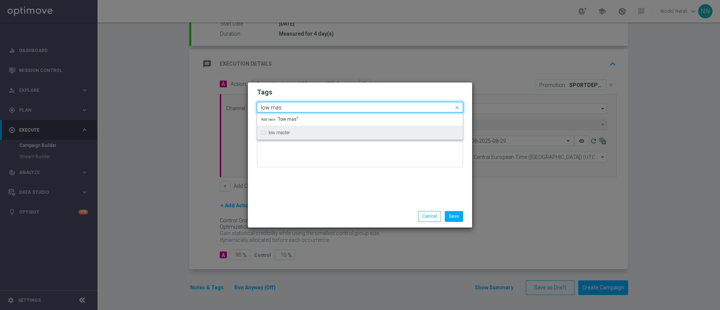
type input "low mas"
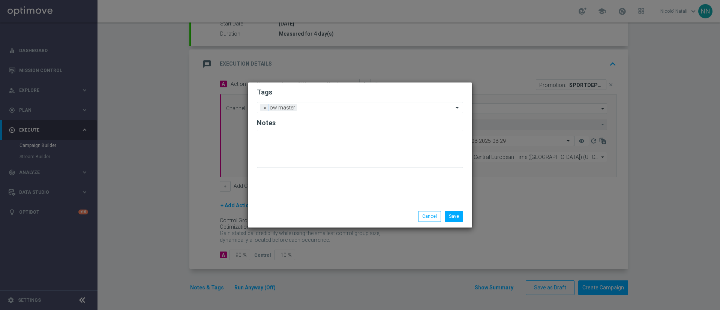
click at [305, 197] on div "Tags Add a new tag × low master Notes" at bounding box center [360, 143] width 224 height 123
click at [326, 114] on form "Tags Add a new tag × low master Notes" at bounding box center [360, 130] width 206 height 88
click at [319, 107] on input "text" at bounding box center [376, 108] width 153 height 6
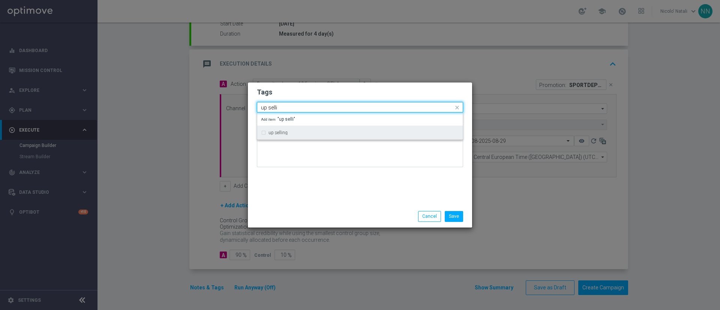
type input "up selli"
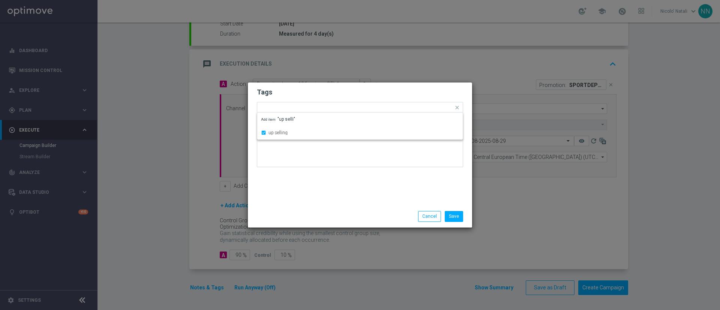
click at [320, 180] on div "Tags Quick find × low master × up selling up selling Add item "up selli" Notes" at bounding box center [360, 143] width 224 height 123
click at [348, 108] on input "text" at bounding box center [393, 108] width 119 height 6
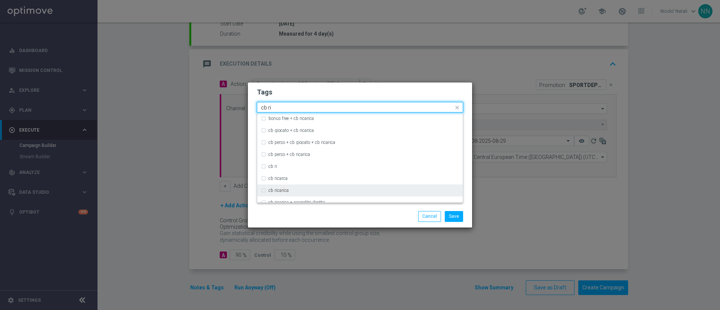
type input "cb ri"
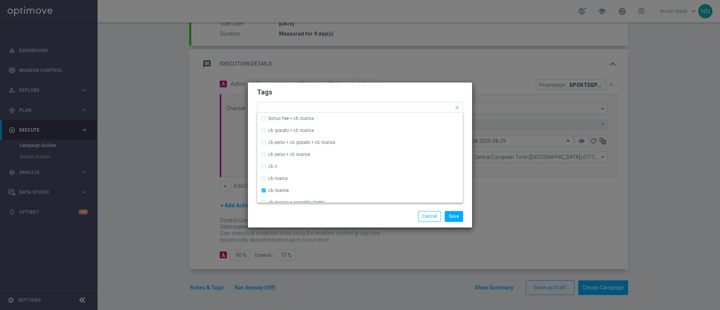
click at [347, 223] on div "Save Cancel" at bounding box center [360, 216] width 224 height 22
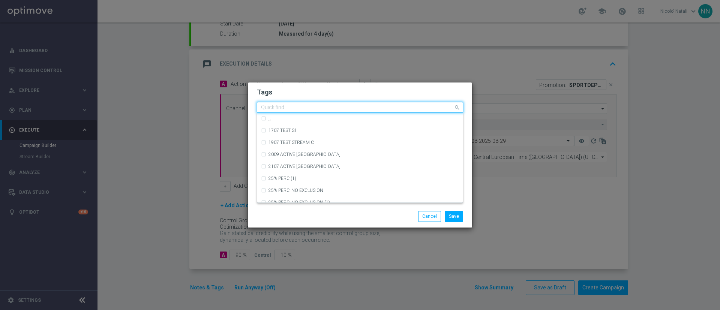
click at [383, 110] on input "text" at bounding box center [357, 108] width 192 height 6
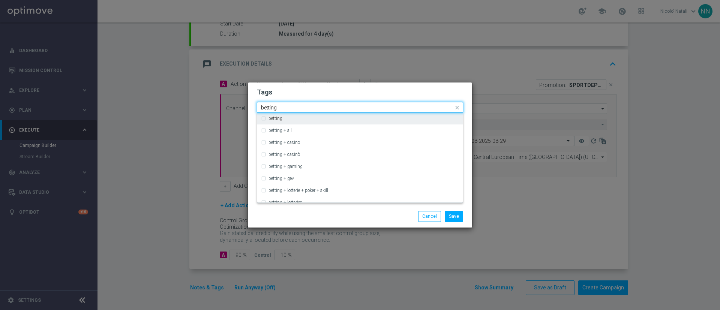
type input "betting"
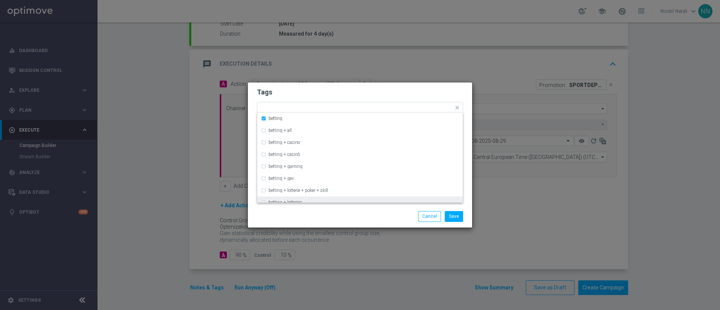
click at [380, 210] on div "Save Cancel" at bounding box center [360, 216] width 224 height 22
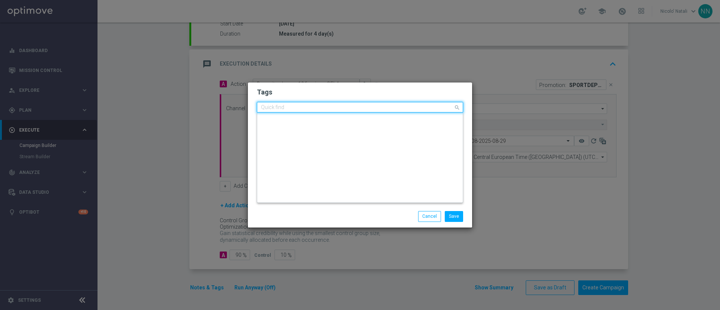
click at [408, 108] on input "text" at bounding box center [357, 108] width 192 height 6
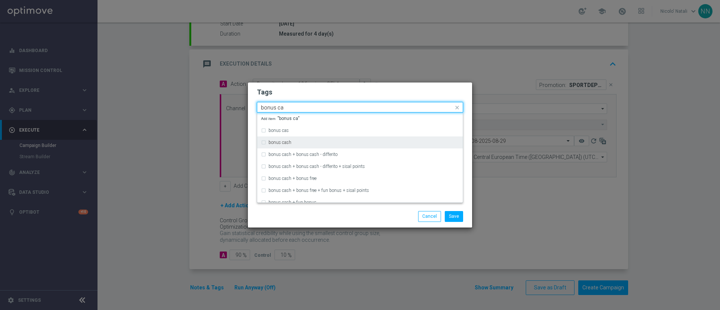
type input "bonus ca"
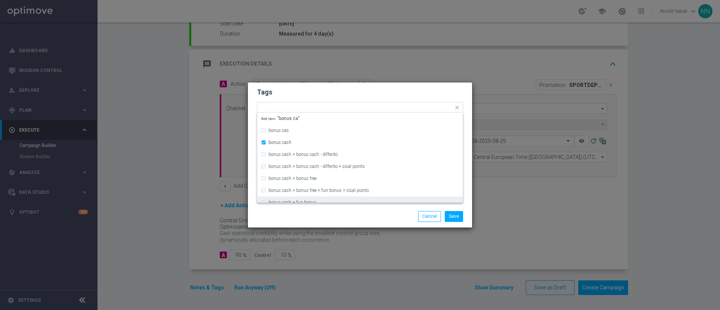
click at [389, 210] on div "Save Cancel" at bounding box center [360, 216] width 224 height 22
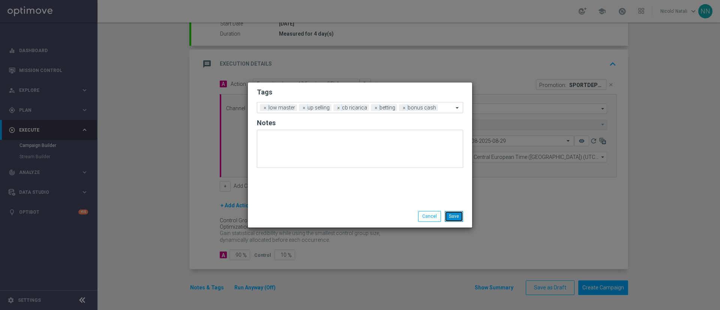
click at [453, 216] on button "Save" at bounding box center [453, 216] width 18 height 10
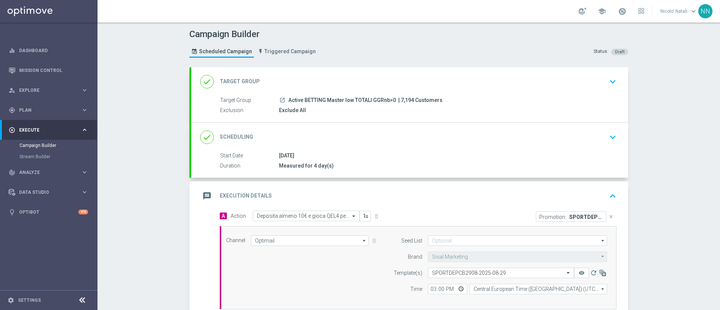
click at [431, 145] on div "done Scheduling keyboard_arrow_down" at bounding box center [409, 137] width 437 height 29
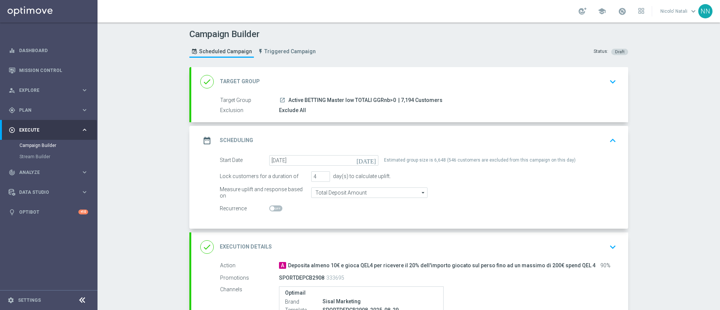
scroll to position [124, 0]
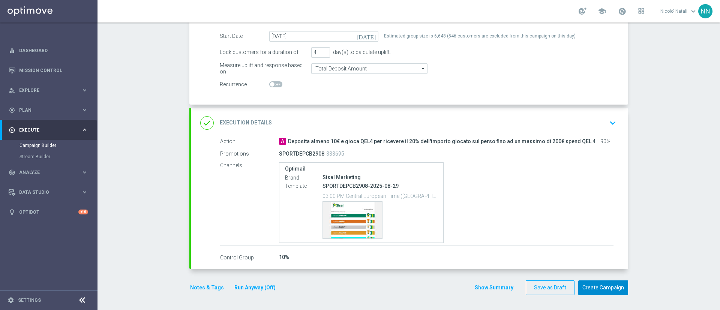
click at [614, 287] on button "Create Campaign" at bounding box center [603, 287] width 50 height 15
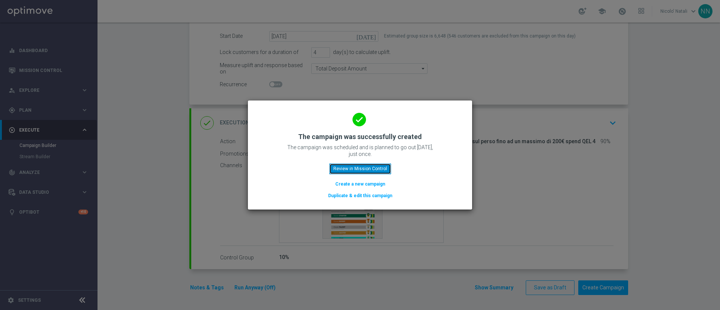
click at [379, 171] on button "Review in Mission Control" at bounding box center [360, 168] width 62 height 10
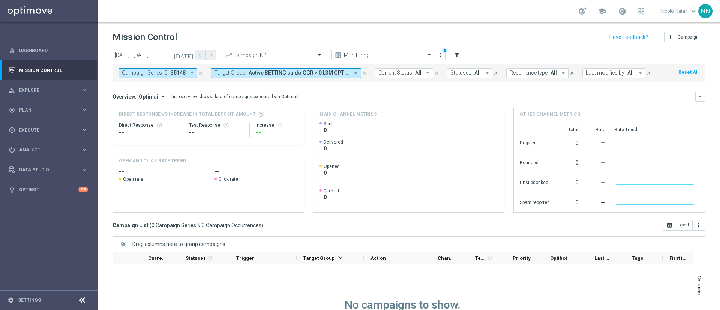
click at [362, 72] on icon "close" at bounding box center [364, 72] width 5 height 5
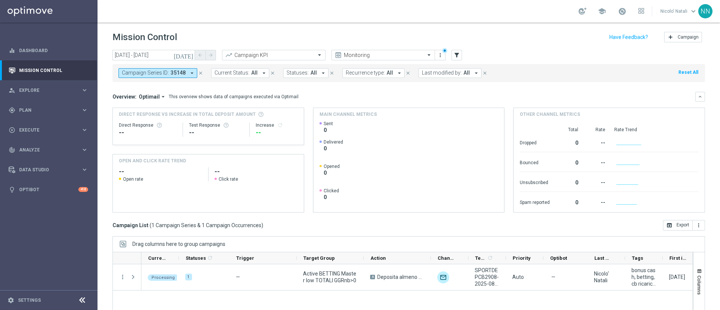
click at [200, 72] on icon "close" at bounding box center [200, 72] width 5 height 5
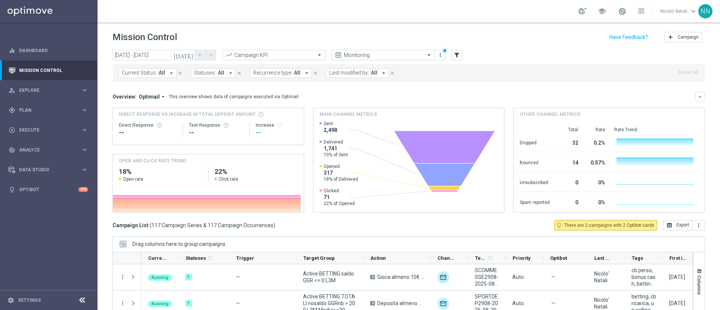
click at [361, 79] on div "Current Status: All arrow_drop_down close Statuses: All arrow_drop_down close R…" at bounding box center [408, 73] width 592 height 18
click at [361, 76] on button "Last modified by: All arrow_drop_down" at bounding box center [357, 73] width 63 height 10
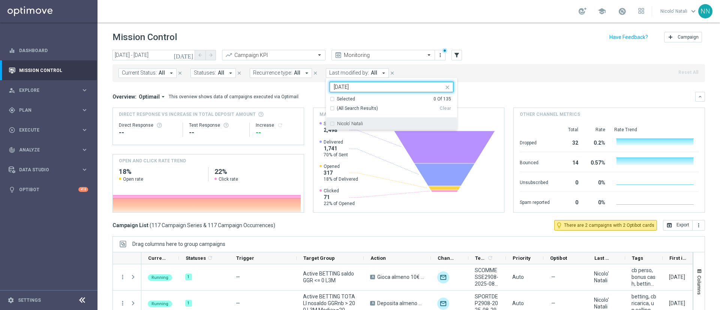
type input "[DATE]"
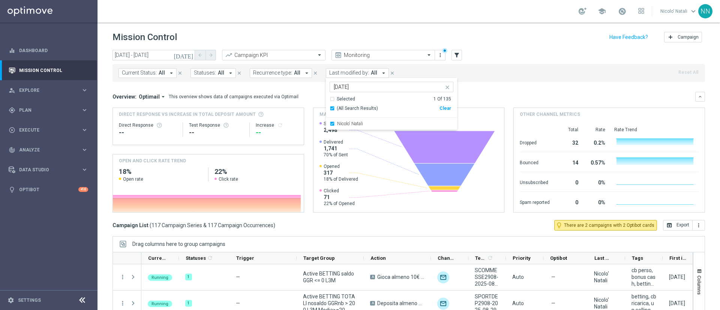
click at [510, 85] on mini-dashboard "Overview: Optimail arrow_drop_down This overview shows data of campaigns execut…" at bounding box center [408, 151] width 592 height 138
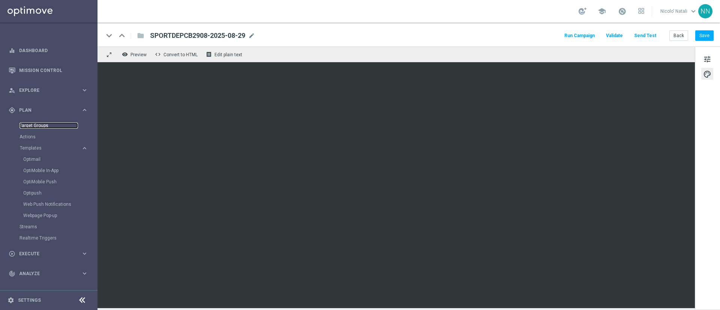
click at [41, 126] on link "Target Groups" at bounding box center [48, 126] width 58 height 6
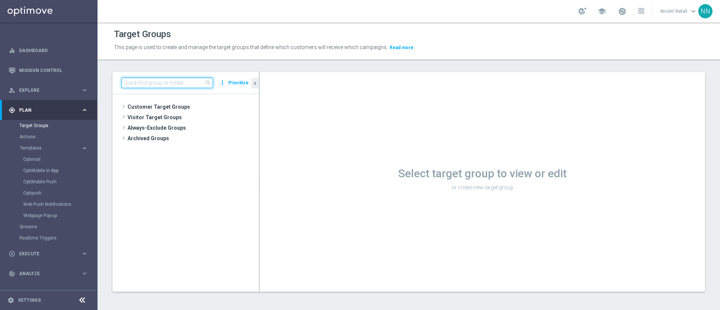
click at [171, 81] on input at bounding box center [166, 83] width 91 height 10
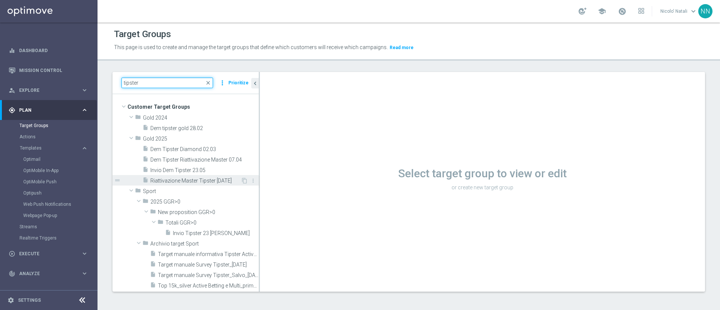
type input "tipster"
click at [181, 178] on span "Riattivazione Master Tipster 29.08.2025" at bounding box center [195, 181] width 90 height 6
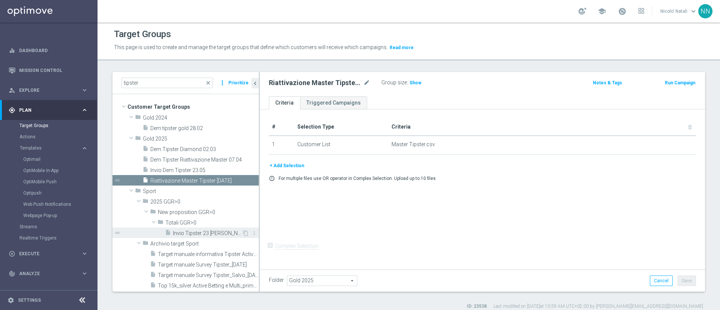
click at [190, 231] on span "Invio Tipster 23 maggio" at bounding box center [207, 233] width 69 height 6
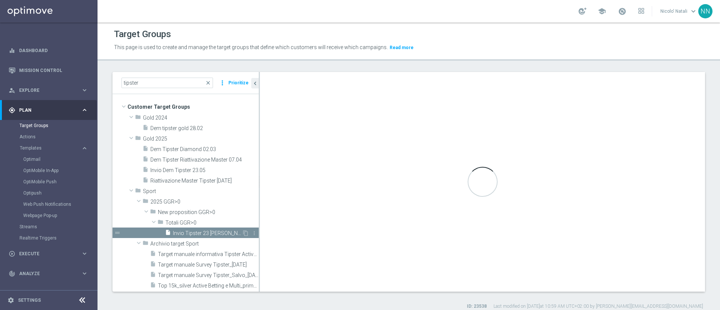
type input "Totali GGR>0"
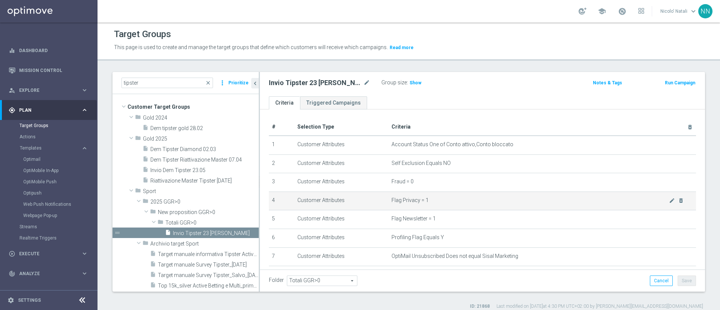
scroll to position [91, 0]
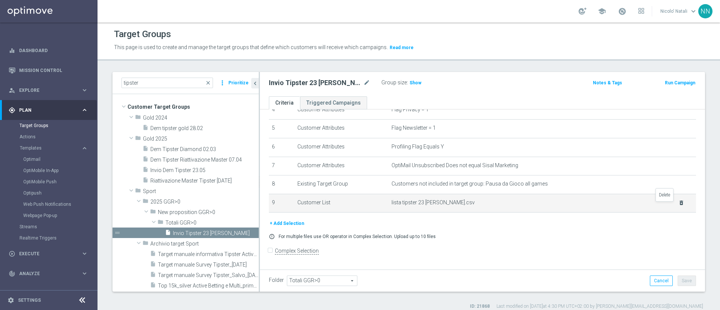
click at [678, 206] on icon "delete_forever" at bounding box center [681, 203] width 6 height 6
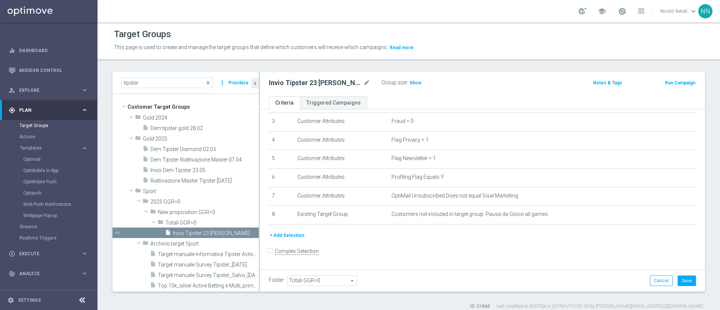
click at [286, 235] on button "+ Add Selection" at bounding box center [287, 235] width 36 height 8
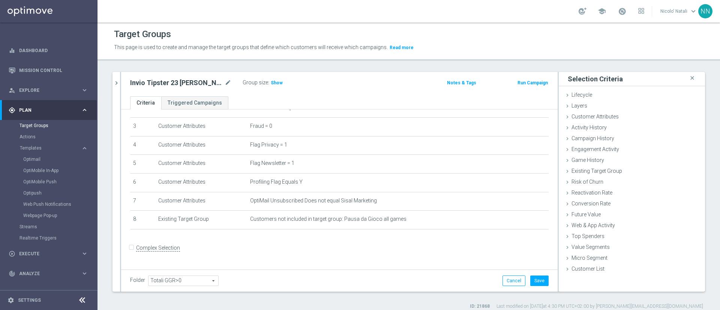
scroll to position [52, 0]
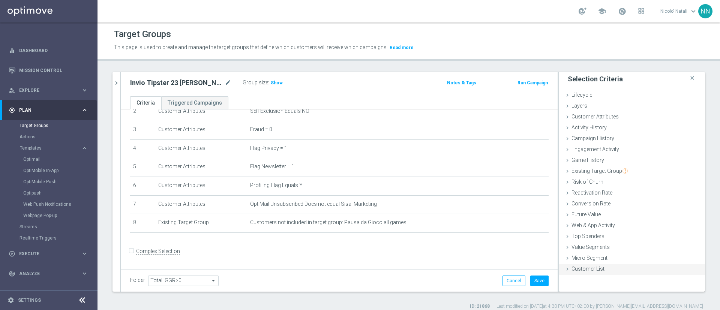
click at [591, 265] on div "Customer List done" at bounding box center [631, 269] width 146 height 11
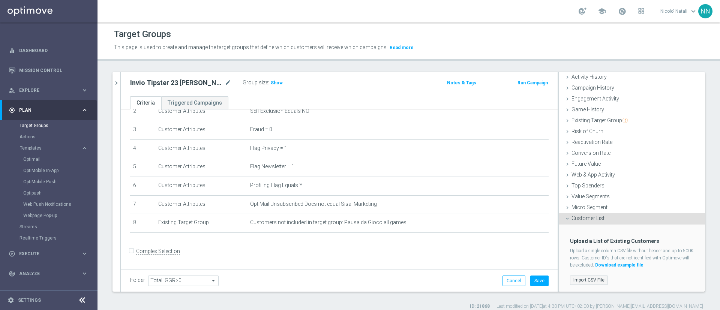
click at [586, 279] on label "Import CSV File" at bounding box center [589, 279] width 38 height 9
click at [0, 0] on input "Import CSV File" at bounding box center [0, 0] width 0 height 0
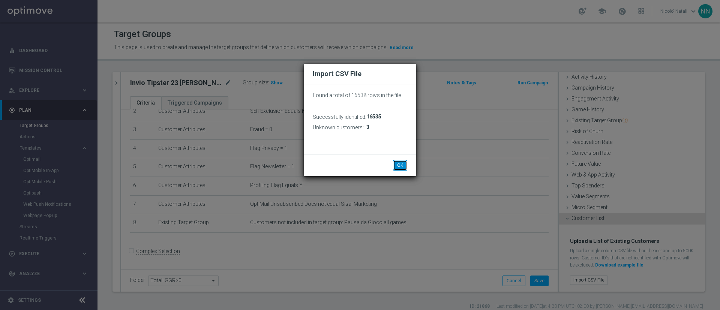
click at [400, 166] on button "OK" at bounding box center [400, 165] width 14 height 10
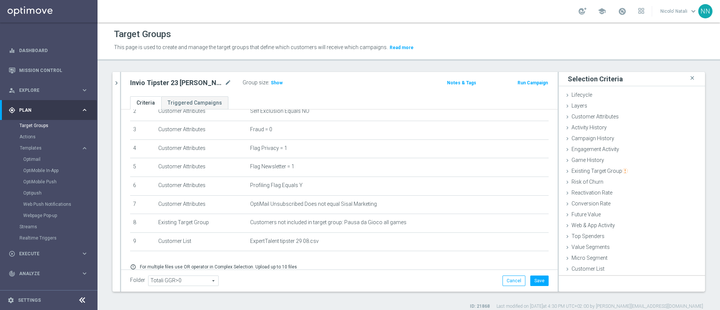
scroll to position [0, 0]
click at [271, 84] on span "Show" at bounding box center [277, 82] width 12 height 5
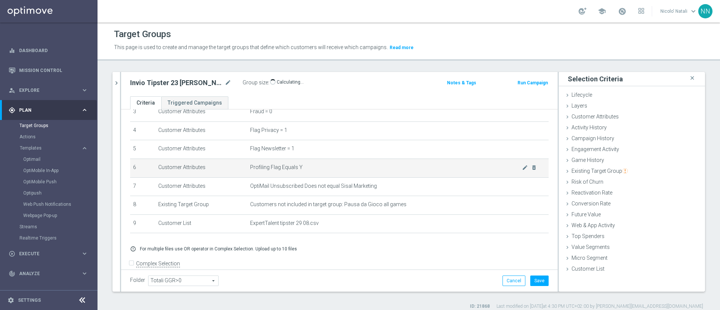
scroll to position [72, 0]
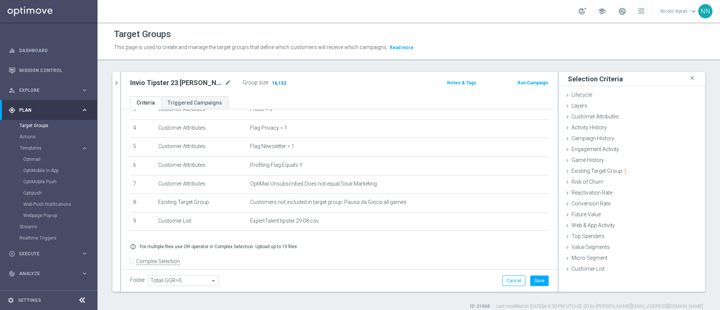
click at [271, 84] on span "16,152" at bounding box center [279, 83] width 16 height 7
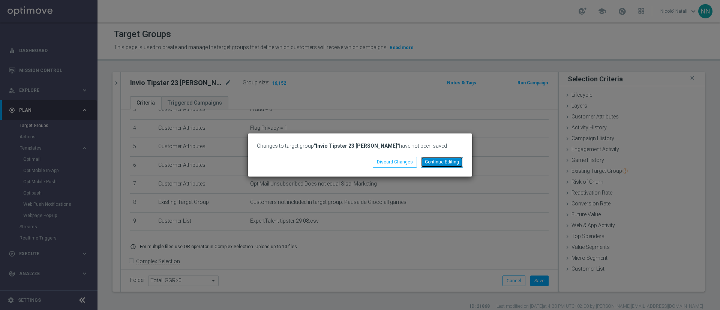
click at [435, 163] on button "Continue Editing" at bounding box center [441, 162] width 42 height 10
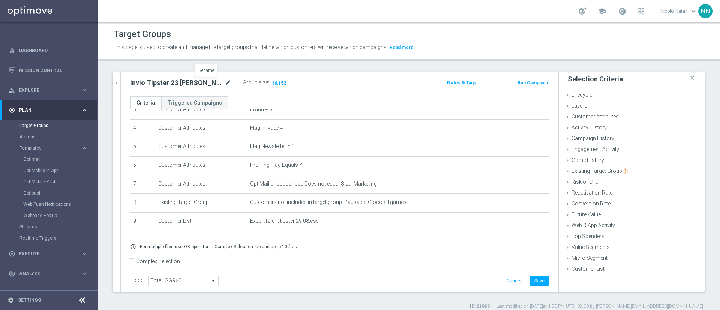
click at [224, 86] on icon "mode_edit" at bounding box center [227, 82] width 7 height 9
click at [193, 81] on input "Invio Tipster 23 maggio" at bounding box center [180, 83] width 101 height 10
type input "Invio Tipster 29 agosto"
click at [528, 85] on button "Run Campaign" at bounding box center [532, 83] width 32 height 8
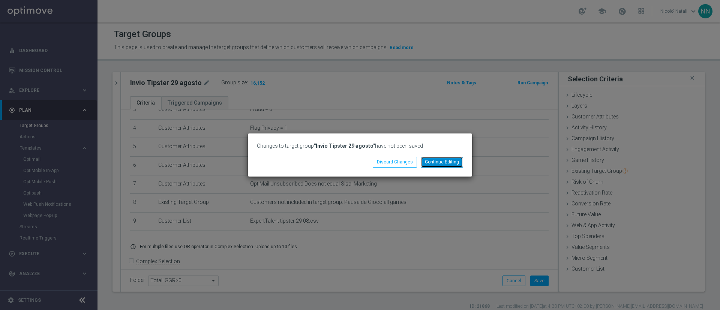
click at [442, 162] on button "Continue Editing" at bounding box center [441, 162] width 42 height 10
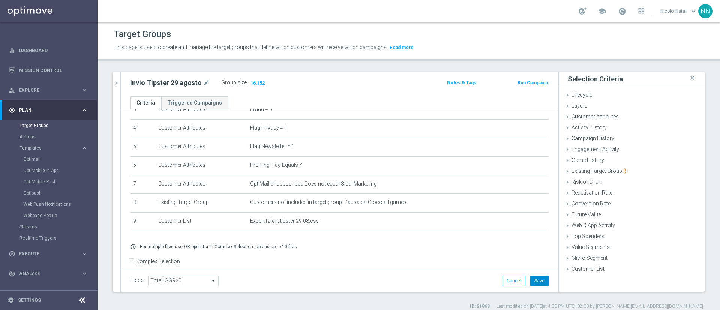
click at [533, 278] on button "Save" at bounding box center [539, 280] width 18 height 10
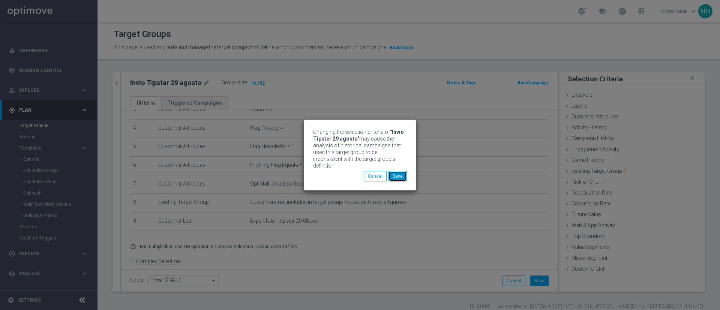
click at [401, 176] on button "Save" at bounding box center [397, 176] width 18 height 10
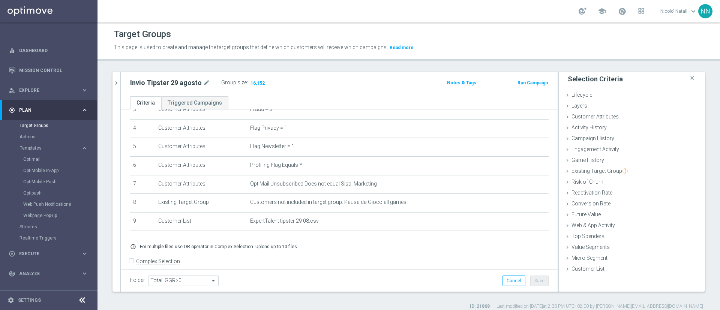
click at [522, 83] on button "Run Campaign" at bounding box center [532, 83] width 32 height 8
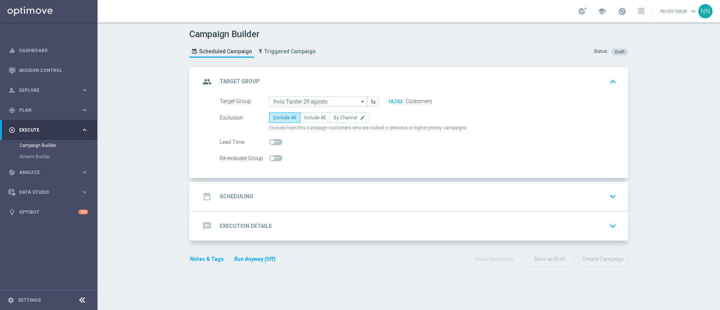
click at [272, 199] on div "date_range Scheduling keyboard_arrow_down" at bounding box center [409, 196] width 419 height 14
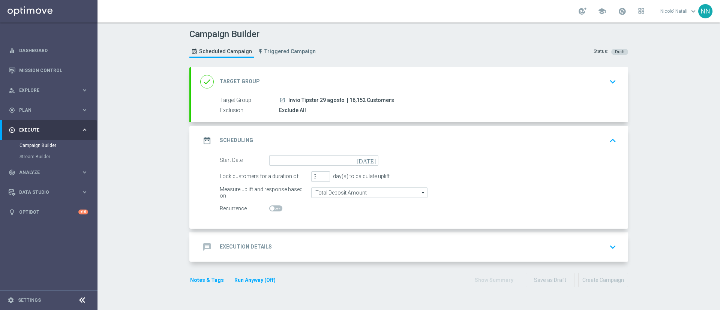
click at [368, 161] on icon "[DATE]" at bounding box center [367, 159] width 22 height 8
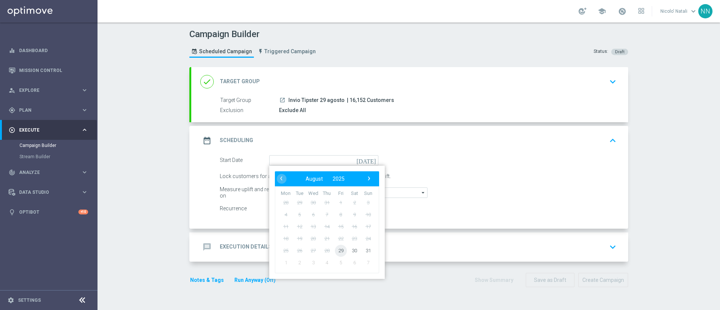
click at [335, 248] on span "29" at bounding box center [341, 250] width 12 height 12
type input "[DATE]"
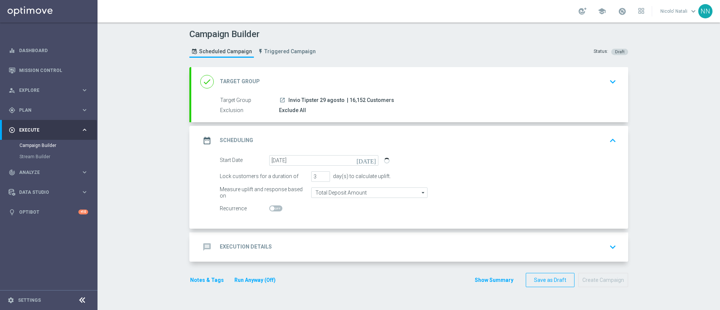
click at [344, 198] on form "Start Date 29 Aug 2025 today Lock customers for a duration of 3 day(s) to calcu…" at bounding box center [418, 184] width 396 height 59
click at [344, 195] on input "Total Deposit Amount" at bounding box center [369, 192] width 116 height 10
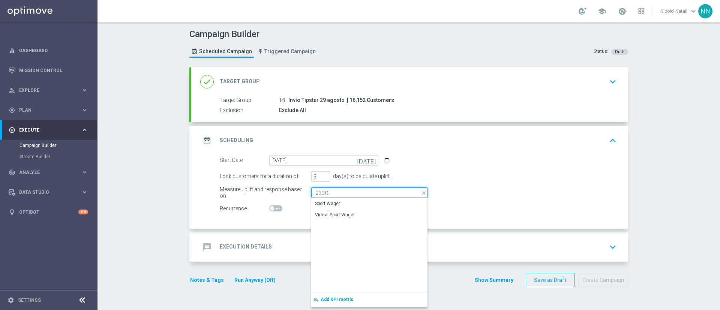
type input "Sport Wager"
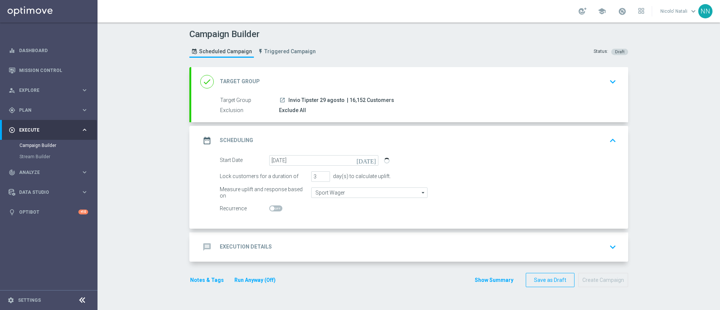
click at [295, 231] on accordion "done Target Group keyboard_arrow_down Target Group launch Invio Tipster 29 agos…" at bounding box center [408, 164] width 438 height 194
click at [292, 235] on div "message Execution Details keyboard_arrow_down" at bounding box center [409, 246] width 437 height 29
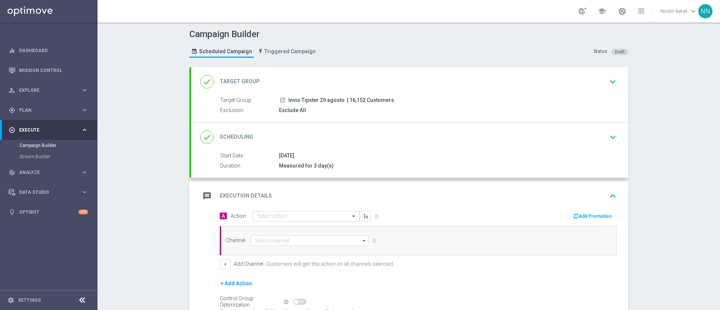
click at [311, 147] on div "done Scheduling keyboard_arrow_down" at bounding box center [409, 137] width 437 height 29
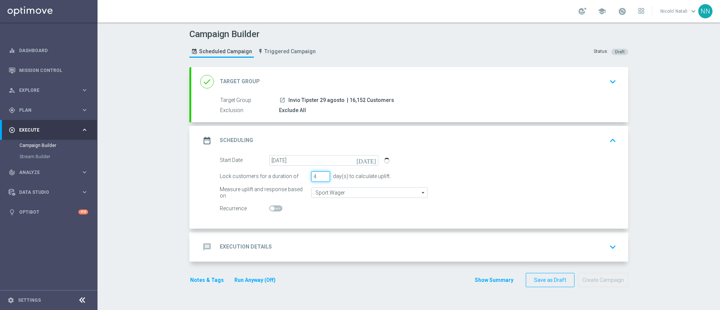
click at [321, 175] on input "4" at bounding box center [320, 176] width 19 height 10
click at [321, 175] on input "5" at bounding box center [320, 176] width 19 height 10
click at [299, 236] on div "message Execution Details keyboard_arrow_down" at bounding box center [409, 246] width 437 height 29
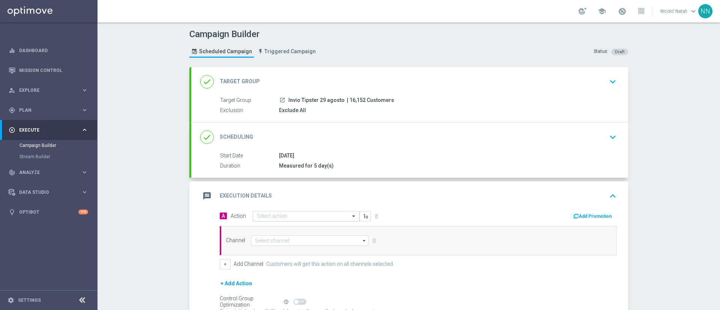
click at [286, 213] on input "text" at bounding box center [299, 216] width 84 height 6
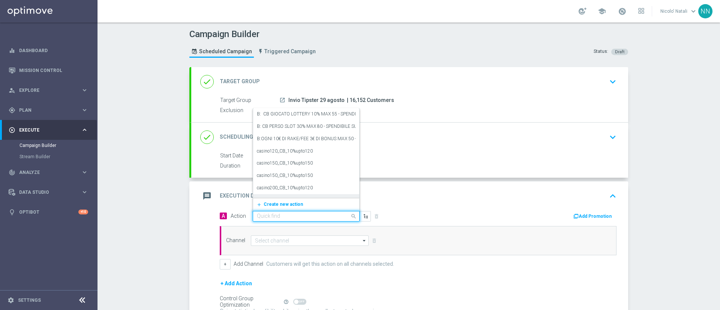
click at [421, 138] on div "done Scheduling keyboard_arrow_down" at bounding box center [409, 137] width 419 height 14
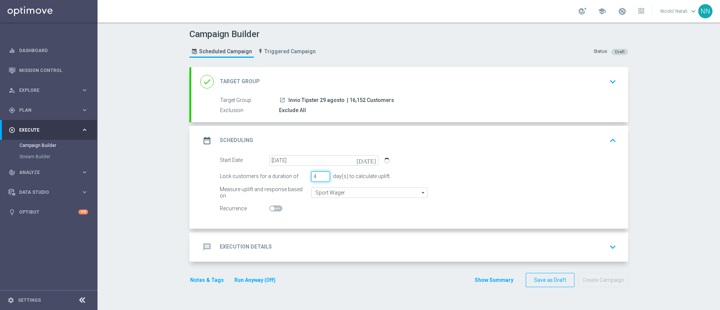
click at [322, 178] on input "4" at bounding box center [320, 176] width 19 height 10
click at [322, 178] on input "3" at bounding box center [320, 176] width 19 height 10
click at [322, 178] on input "2" at bounding box center [320, 176] width 19 height 10
type input "1"
click at [322, 178] on input "1" at bounding box center [320, 176] width 19 height 10
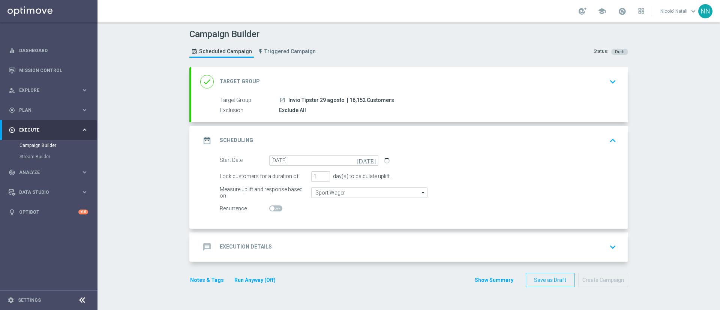
click at [310, 243] on div "message Execution Details keyboard_arrow_down" at bounding box center [409, 247] width 419 height 14
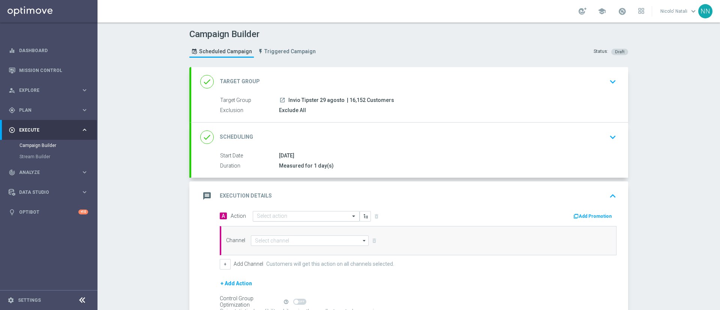
click at [290, 211] on div "Select action" at bounding box center [306, 216] width 107 height 10
type input "Invio Tipster 29 Agosto"
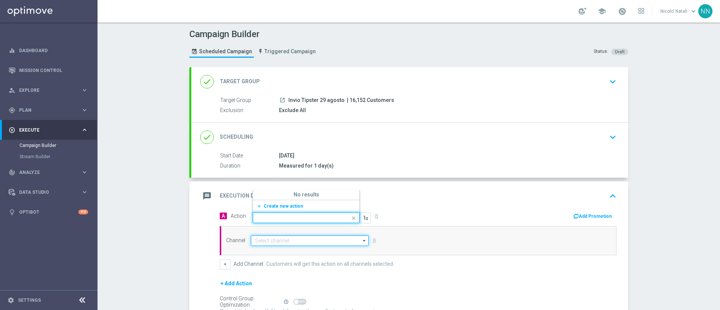
click at [286, 243] on input at bounding box center [310, 240] width 118 height 10
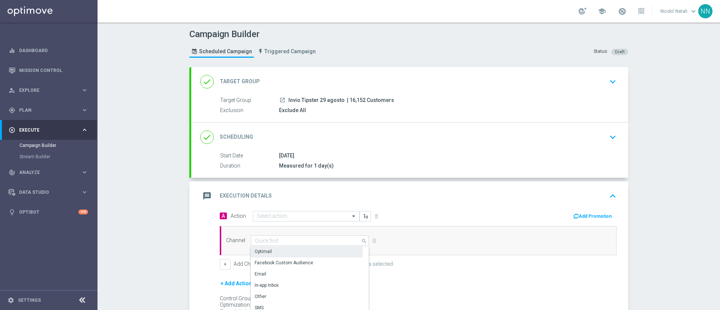
click at [283, 248] on div "Optimail" at bounding box center [307, 251] width 112 height 10
type input "Optimail"
click at [592, 220] on div "A Action Select action delete_forever Add Promotion" at bounding box center [418, 217] width 408 height 12
click at [589, 218] on button "Add Promotion" at bounding box center [593, 216] width 42 height 8
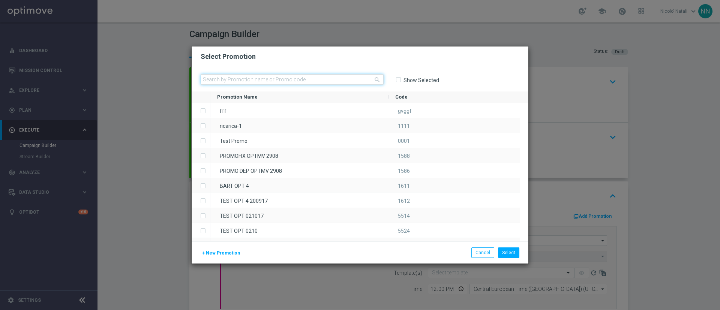
click at [302, 79] on input "text" at bounding box center [291, 79] width 183 height 10
paste input "333755"
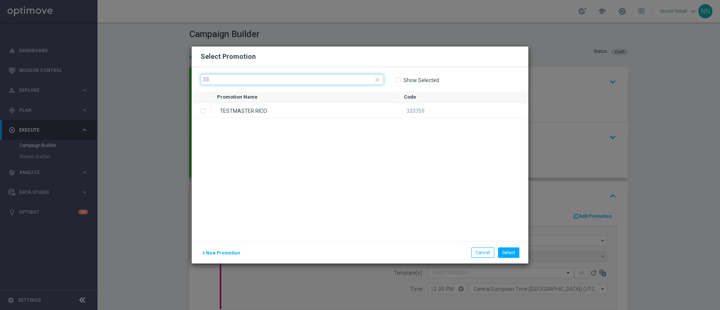
type input "3"
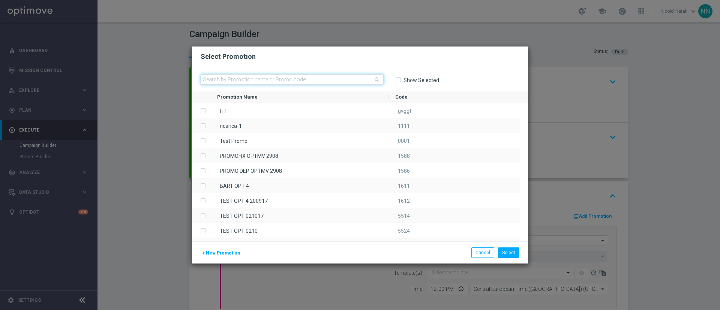
paste input "WAVE4_COMM_SILVER"
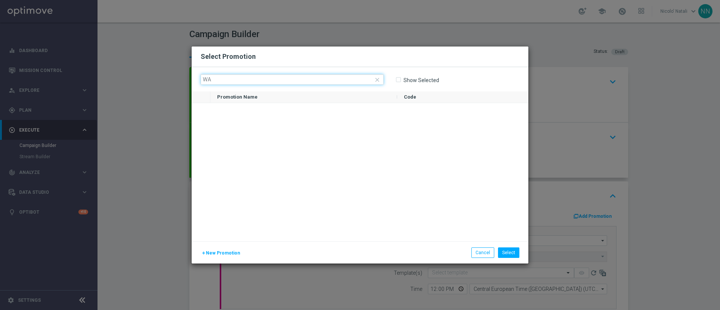
type input "W"
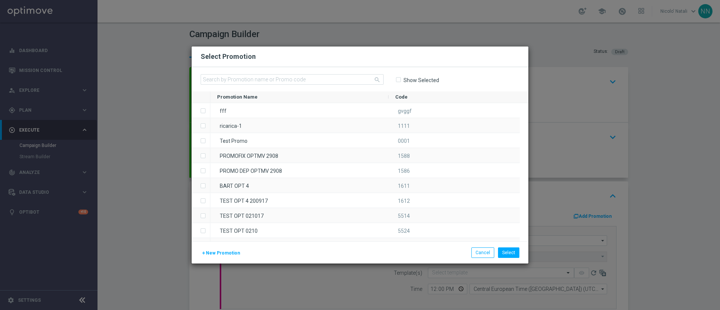
click at [559, 73] on modal-container "Select Promotion search Show Selected Drag here to set row groups Drag here to …" at bounding box center [360, 155] width 720 height 310
click at [488, 253] on button "Cancel" at bounding box center [482, 252] width 23 height 10
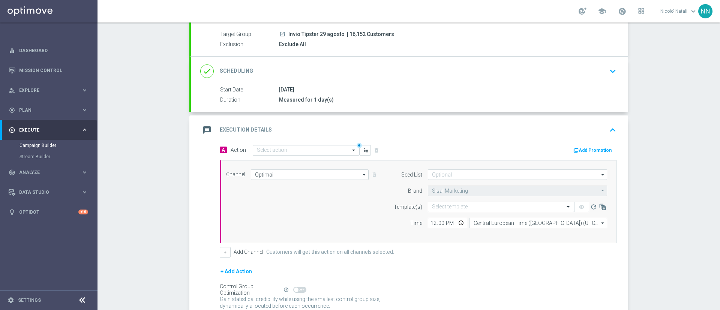
scroll to position [66, 0]
click at [455, 206] on input "text" at bounding box center [493, 206] width 123 height 6
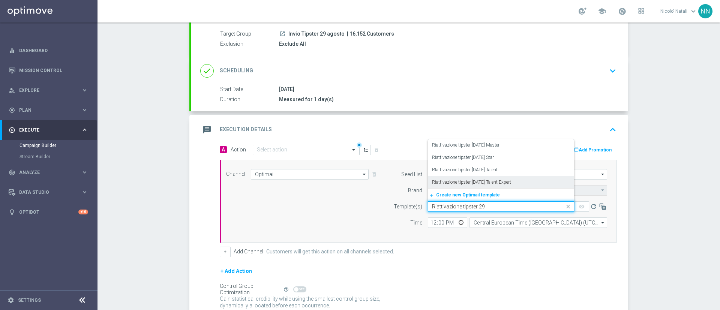
click at [492, 180] on label "Riattivazione tipster 29.08.2025 Talent-Expert" at bounding box center [471, 182] width 79 height 6
type input "Riattivazione tipster 29"
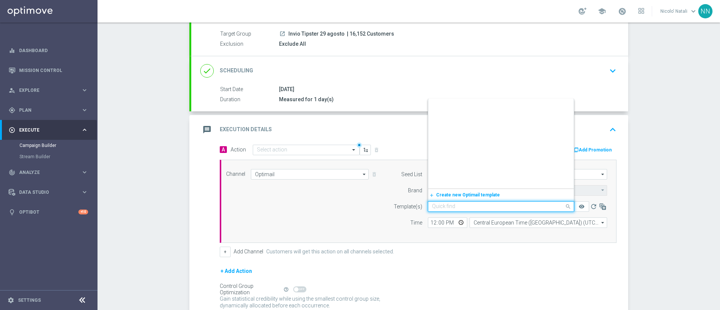
click at [542, 204] on input "text" at bounding box center [493, 206] width 123 height 6
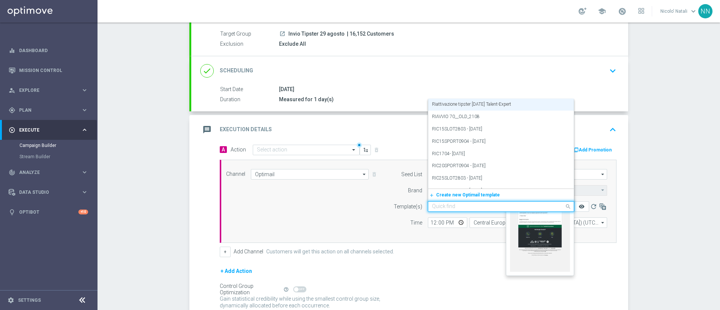
click at [578, 205] on icon "remove_red_eye" at bounding box center [581, 206] width 6 height 6
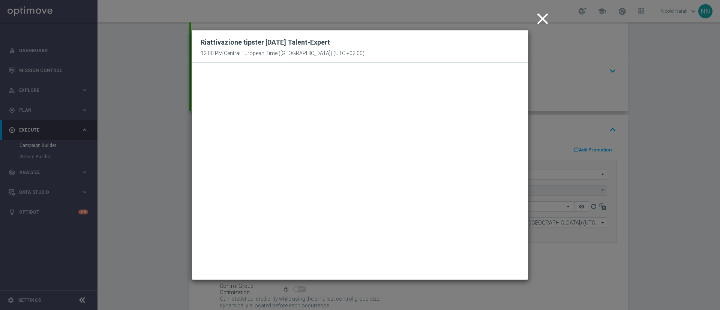
click at [540, 19] on icon "close" at bounding box center [542, 18] width 19 height 19
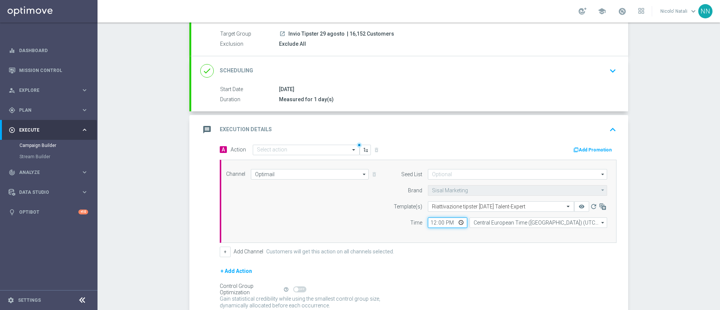
click at [429, 220] on input "12:00" at bounding box center [447, 222] width 39 height 10
type input "20:00"
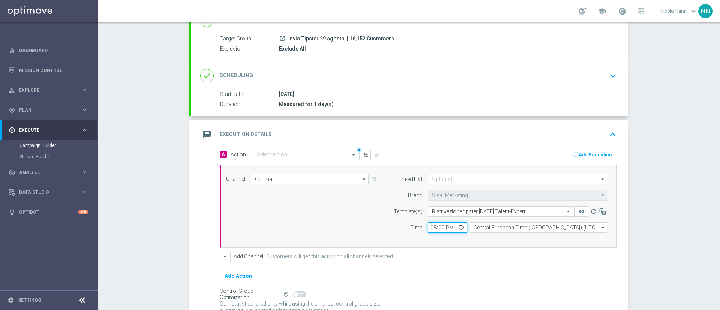
scroll to position [132, 0]
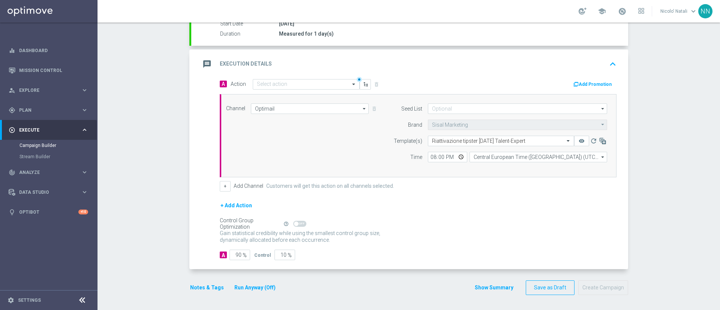
click at [205, 289] on button "Notes & Tags" at bounding box center [206, 287] width 35 height 9
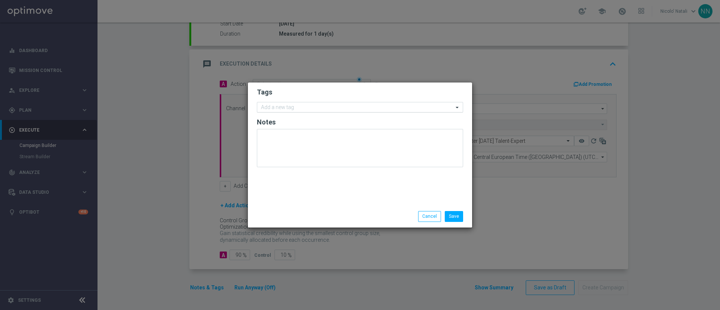
click at [307, 105] on input "text" at bounding box center [357, 108] width 192 height 6
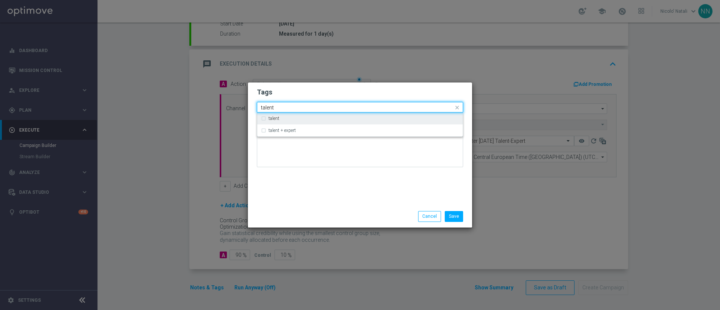
type input "talent"
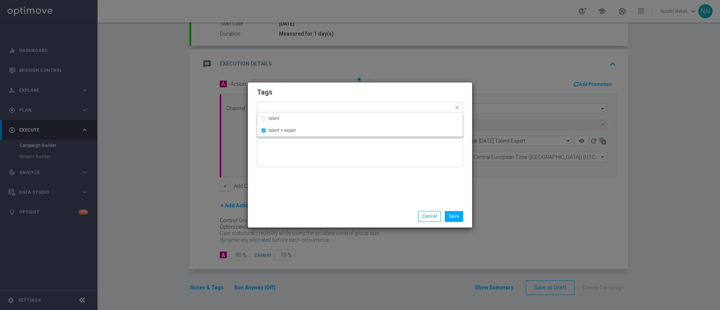
click at [312, 183] on div "Tags Quick find × talent + expert talent talent + expert Notes" at bounding box center [360, 143] width 224 height 123
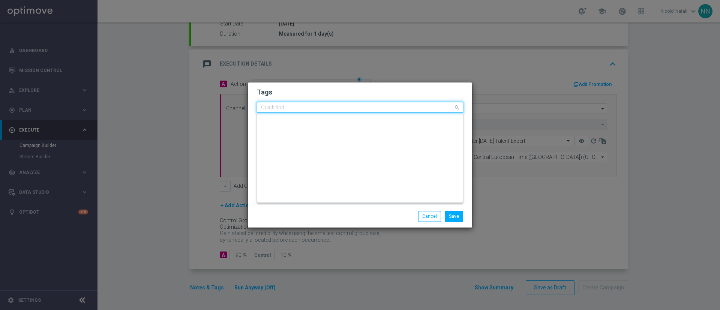
click at [334, 112] on ng-select "Quick find × talent + expert SUPERFUNX30807 TAG2 talent Talent talent + expert …" at bounding box center [360, 107] width 206 height 10
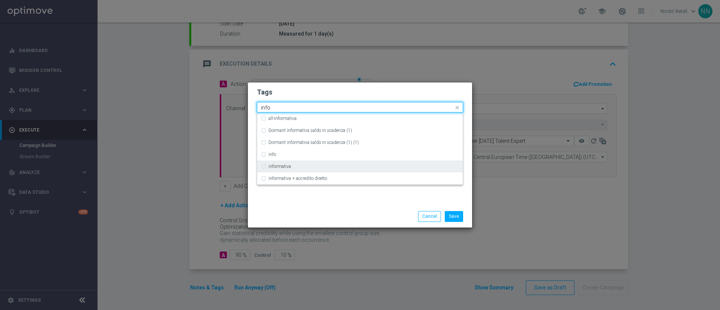
type input "info"
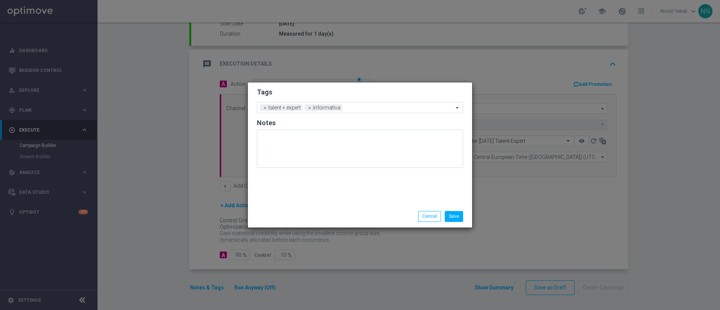
click at [325, 213] on div "Save Cancel" at bounding box center [395, 216] width 145 height 10
click at [357, 109] on input "text" at bounding box center [399, 108] width 108 height 6
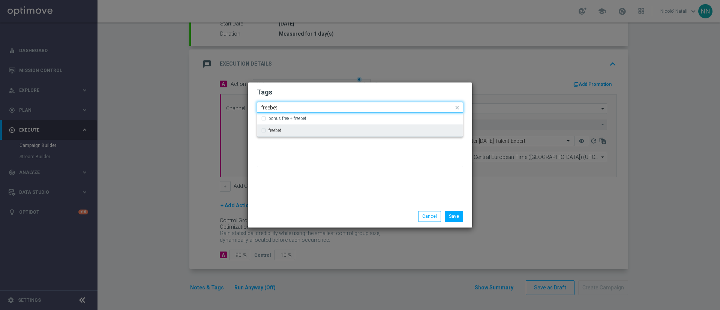
type input "freebet"
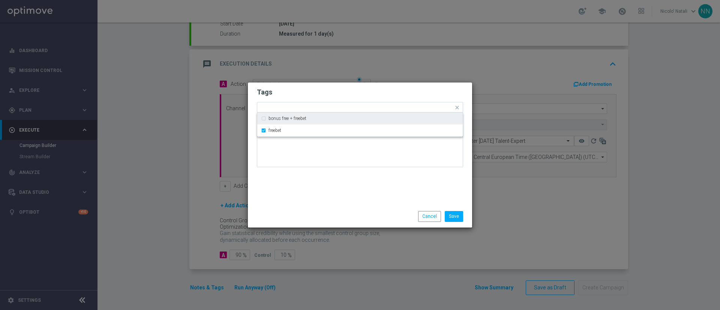
click at [339, 217] on div "Save Cancel" at bounding box center [395, 216] width 145 height 10
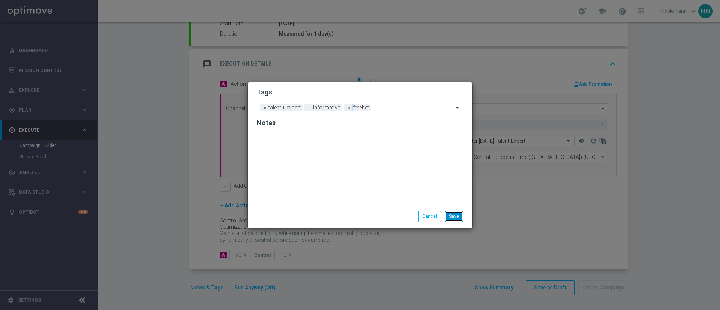
click at [450, 214] on button "Save" at bounding box center [453, 216] width 18 height 10
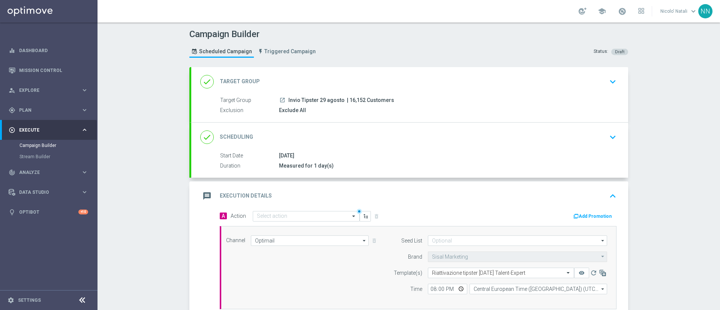
click at [390, 133] on div "done Scheduling keyboard_arrow_down" at bounding box center [409, 137] width 419 height 14
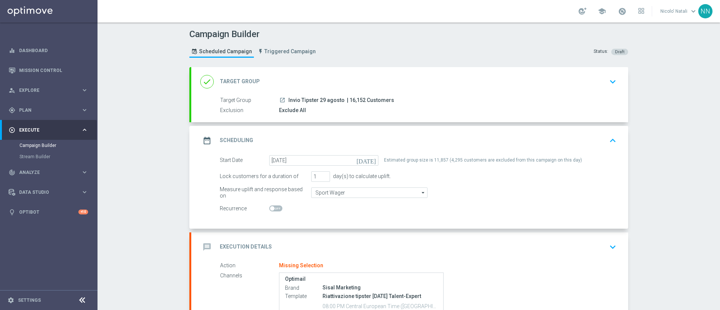
click at [376, 83] on div "done Target Group keyboard_arrow_down" at bounding box center [409, 82] width 419 height 14
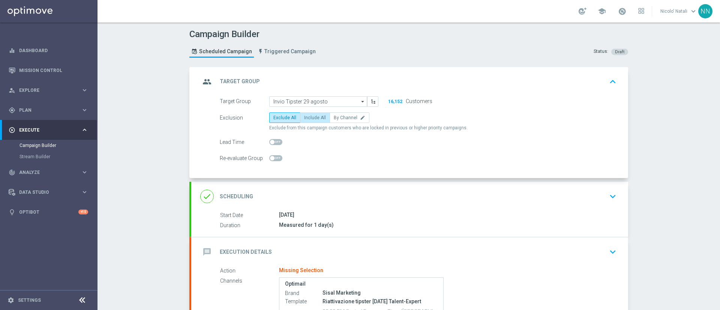
click at [309, 117] on span "Include All" at bounding box center [315, 117] width 22 height 5
click at [309, 117] on input "Include All" at bounding box center [306, 119] width 5 height 5
radio input "true"
click at [375, 209] on div "done Scheduling keyboard_arrow_down" at bounding box center [409, 196] width 437 height 29
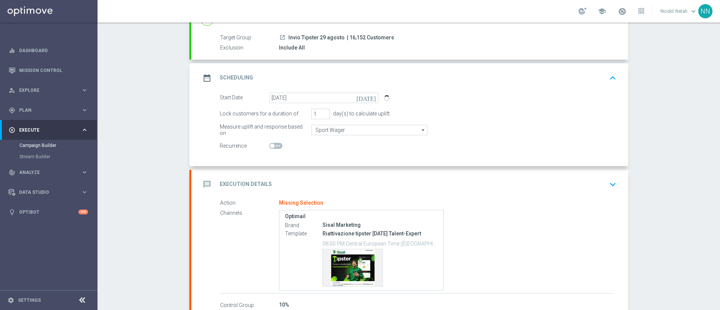
scroll to position [67, 0]
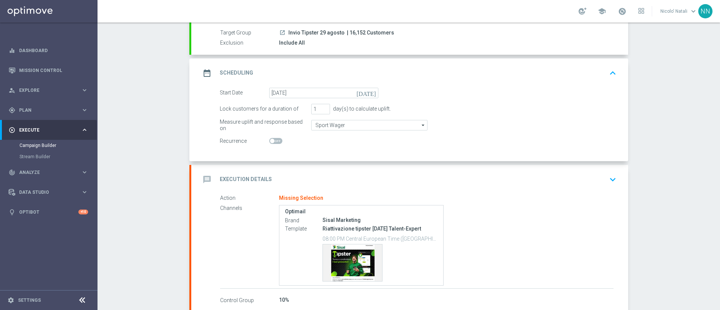
click at [356, 189] on div "message Execution Details keyboard_arrow_down" at bounding box center [409, 179] width 437 height 29
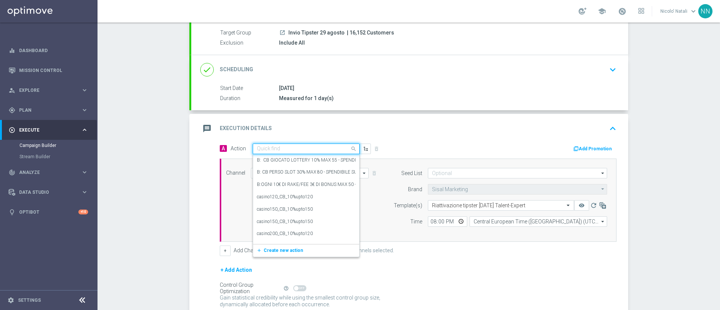
click at [298, 147] on input "text" at bounding box center [299, 149] width 84 height 6
click at [279, 248] on span "Create new action" at bounding box center [282, 250] width 39 height 5
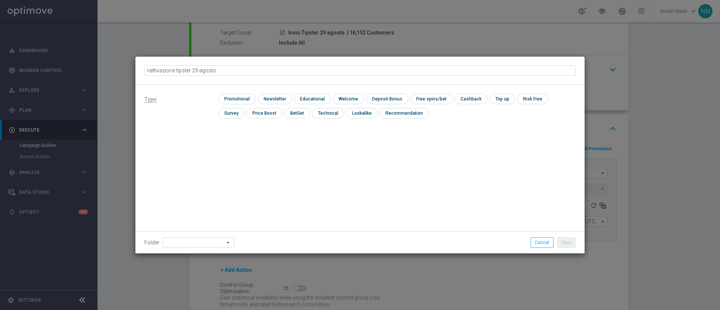
type input "riattivazione tipster 29 agosto"
click at [240, 101] on input "checkbox" at bounding box center [236, 99] width 36 height 10
checkbox input "true"
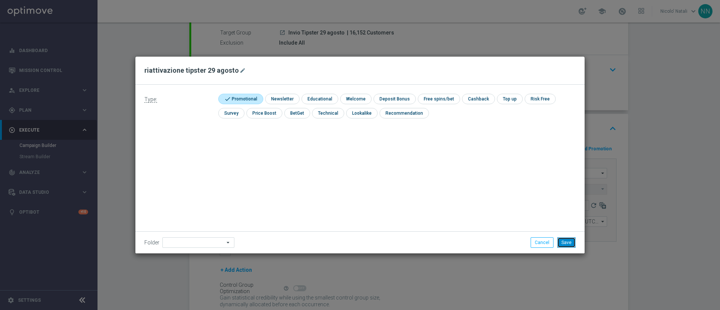
click at [569, 238] on button "Save" at bounding box center [566, 242] width 18 height 10
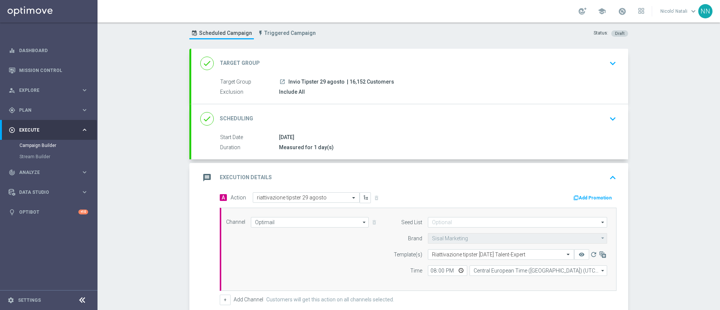
scroll to position [132, 0]
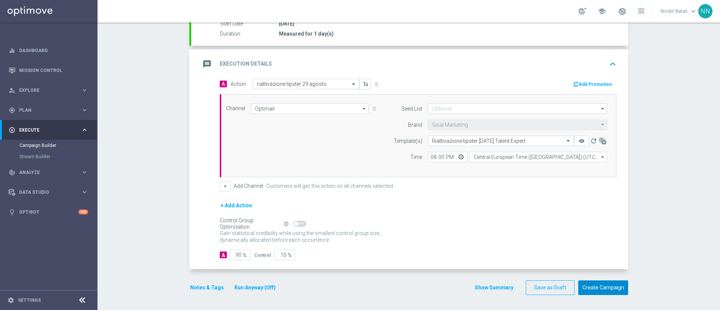
click at [613, 285] on button "Create Campaign" at bounding box center [603, 287] width 50 height 15
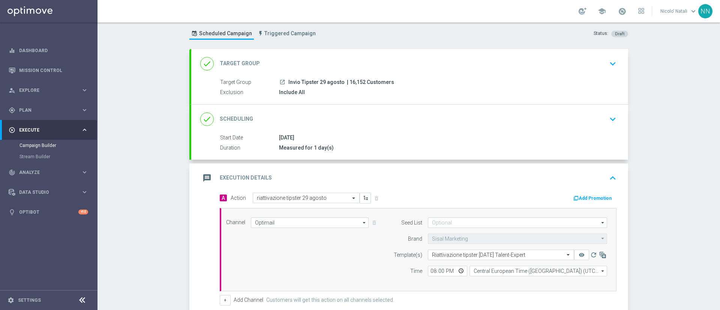
scroll to position [19, 0]
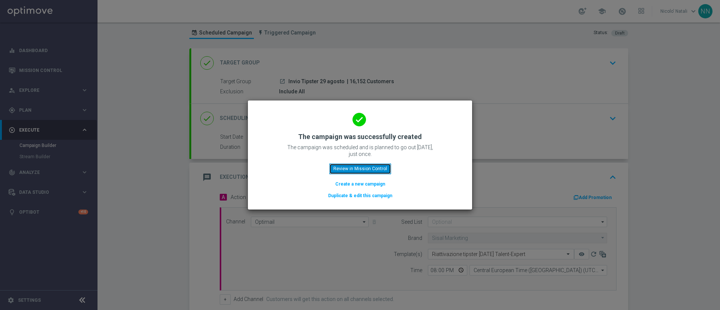
click at [372, 168] on button "Review in Mission Control" at bounding box center [360, 168] width 62 height 10
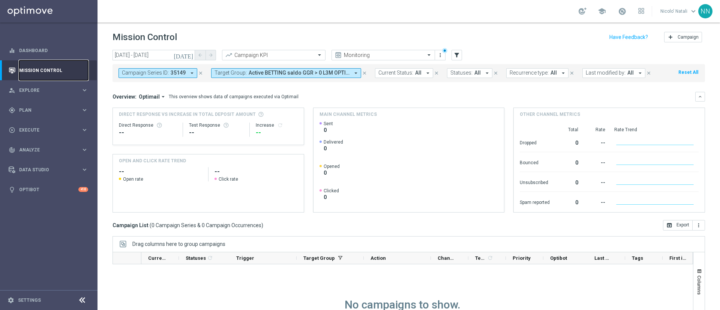
click at [47, 69] on link "Mission Control" at bounding box center [53, 70] width 69 height 20
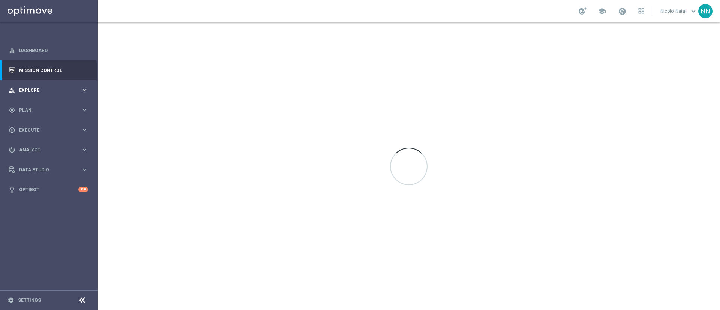
click at [37, 85] on div "person_search Explore keyboard_arrow_right" at bounding box center [48, 90] width 97 height 20
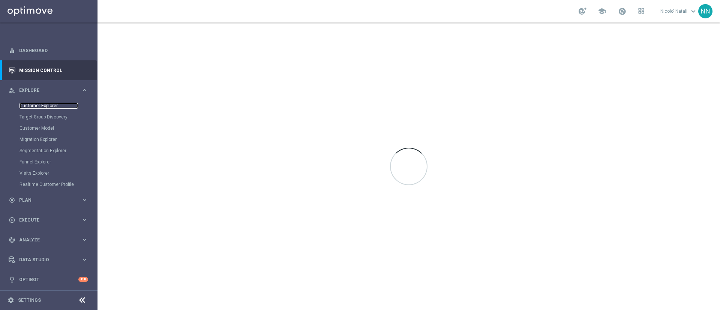
click at [36, 103] on link "Customer Explorer" at bounding box center [48, 106] width 58 height 6
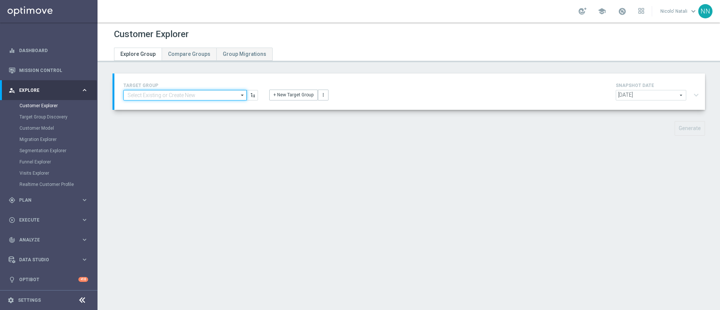
click at [160, 93] on input at bounding box center [184, 95] width 123 height 10
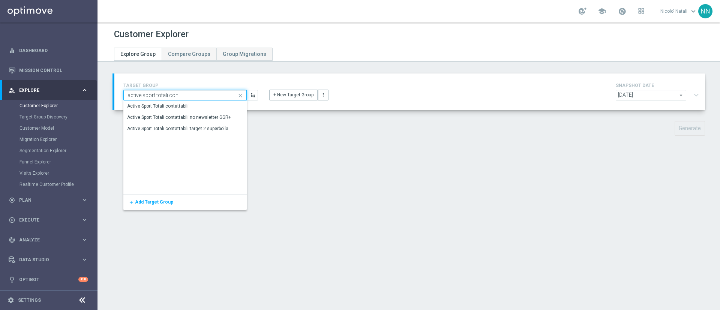
type input "active sport totali con"
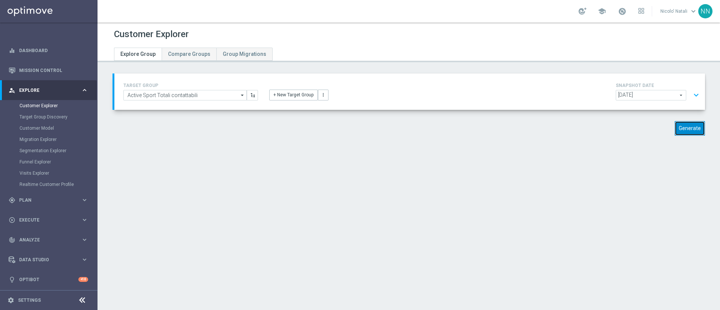
click at [680, 127] on button "Generate" at bounding box center [689, 128] width 30 height 15
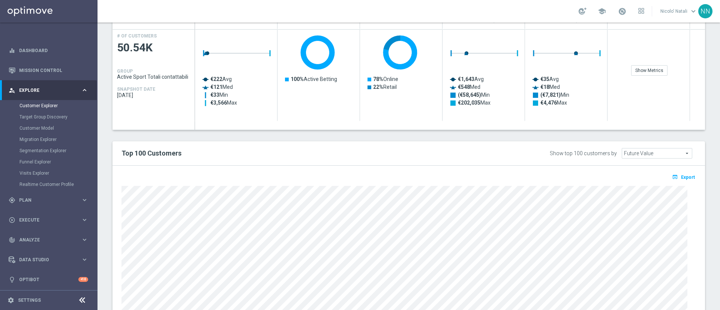
scroll to position [168, 0]
click at [681, 176] on span "Export" at bounding box center [688, 178] width 14 height 5
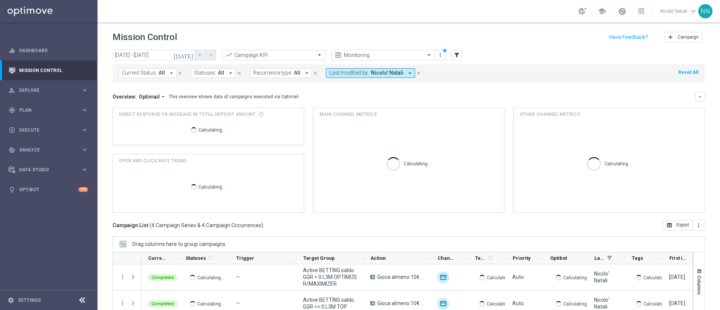
click at [191, 55] on icon "[DATE]" at bounding box center [184, 55] width 20 height 7
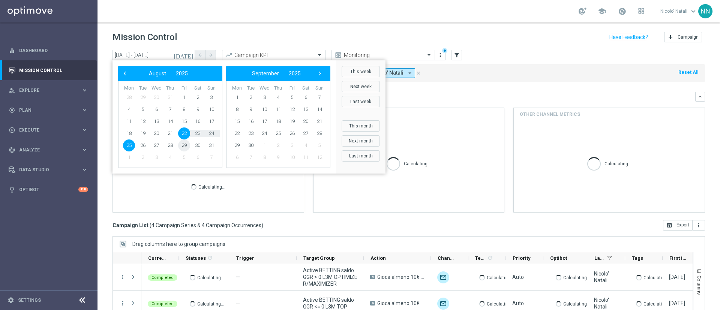
click at [183, 144] on span "29" at bounding box center [184, 145] width 12 height 12
type input "[DATE] - [DATE]"
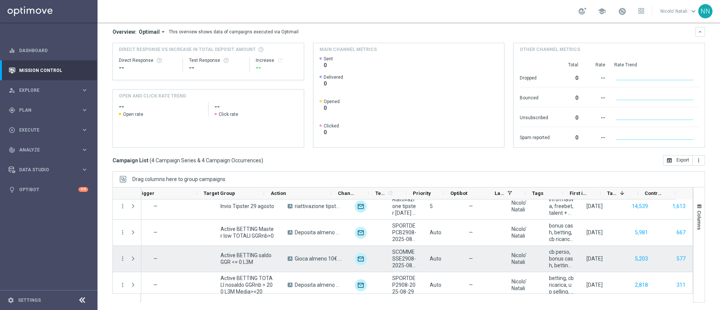
scroll to position [5, 0]
